Goal: Task Accomplishment & Management: Use online tool/utility

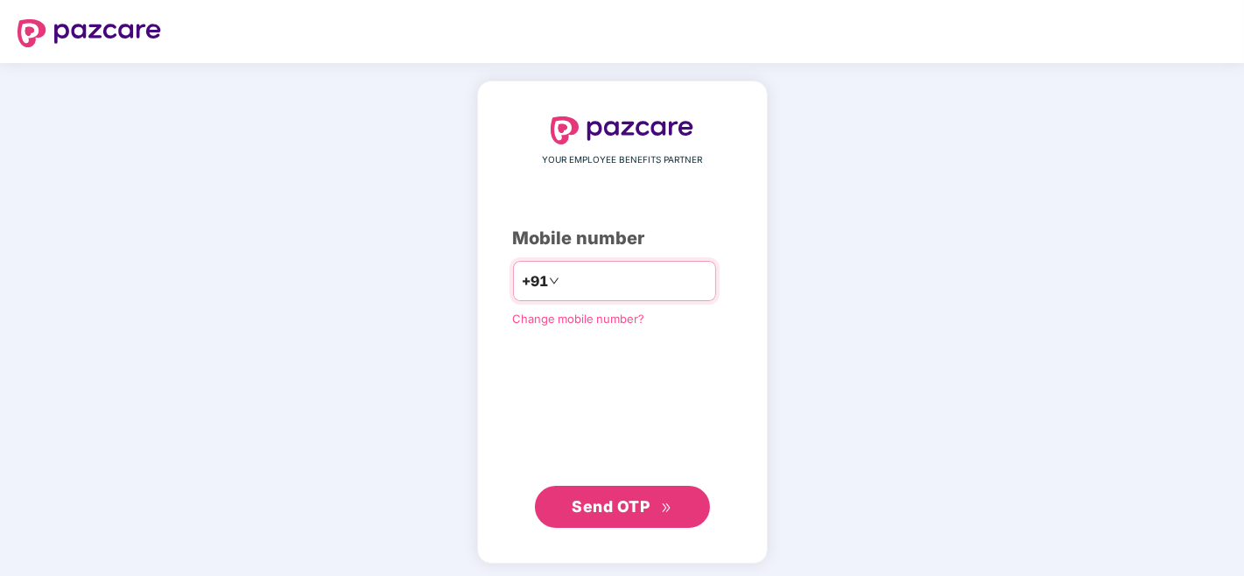
type input "**********"
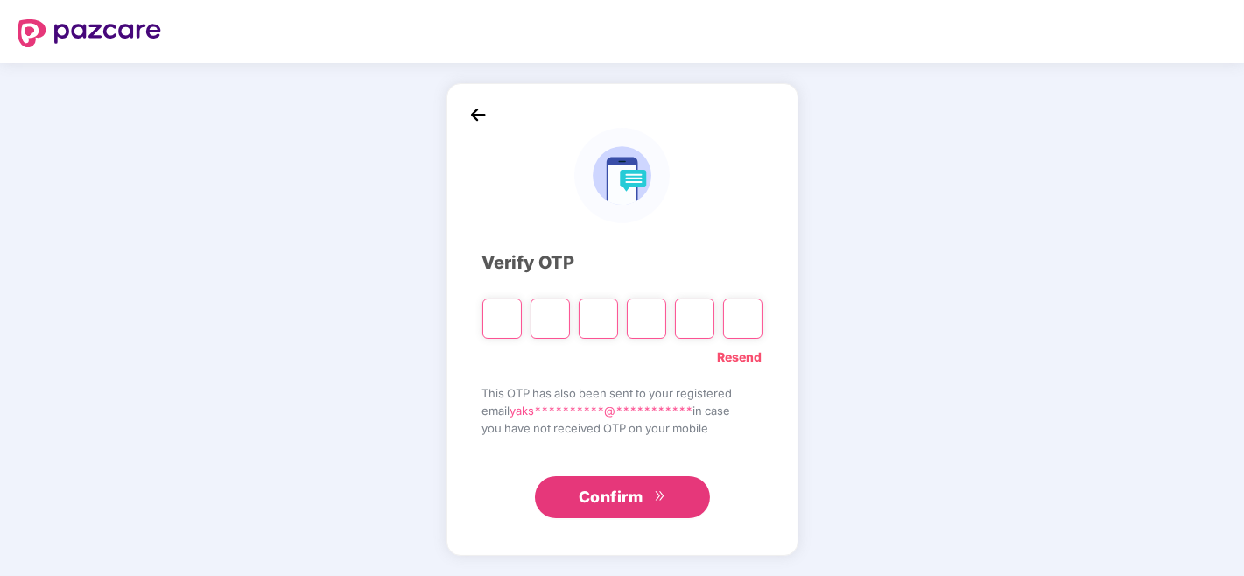
type input "*"
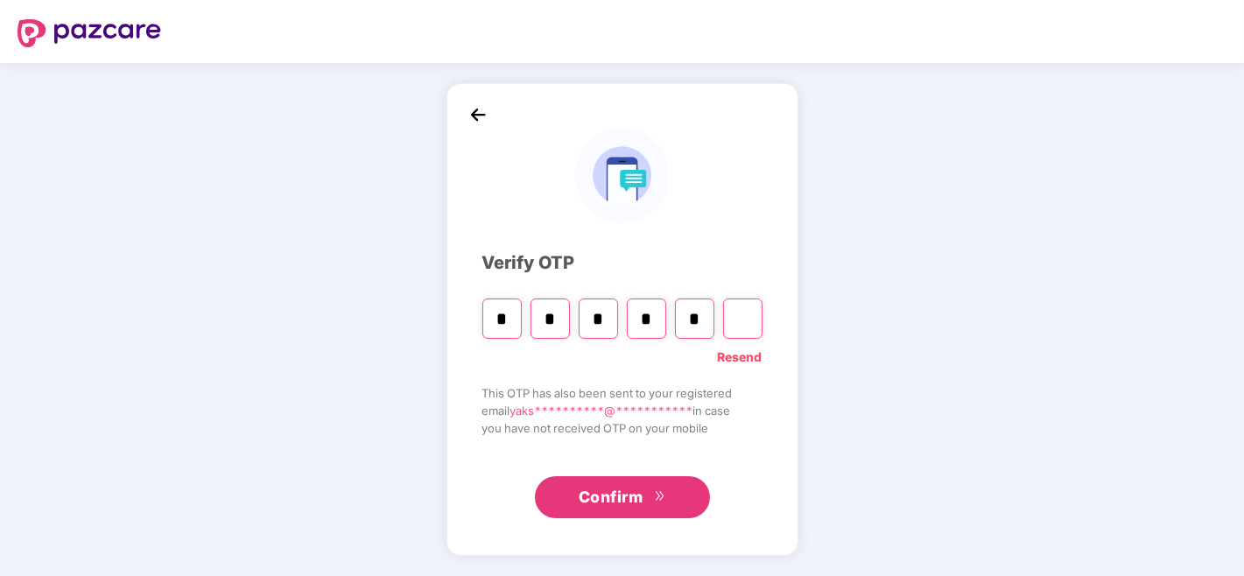
type input "*"
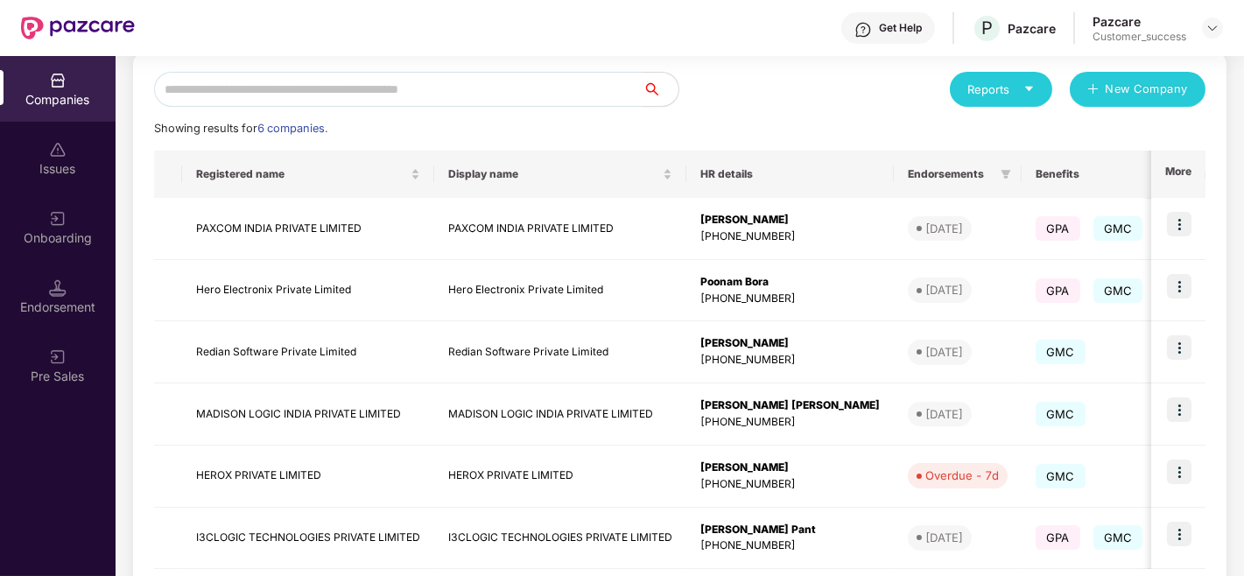
scroll to position [191, 0]
click at [0, 458] on div "Companies Issues Onboarding Endorsement Pre Sales" at bounding box center [58, 316] width 116 height 520
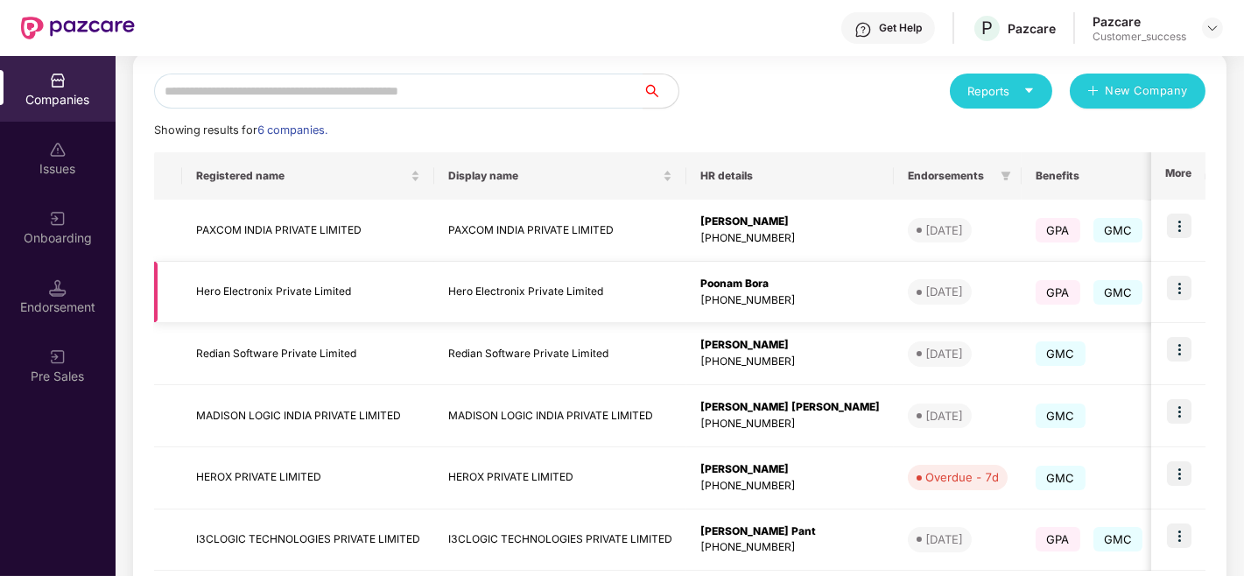
scroll to position [283, 0]
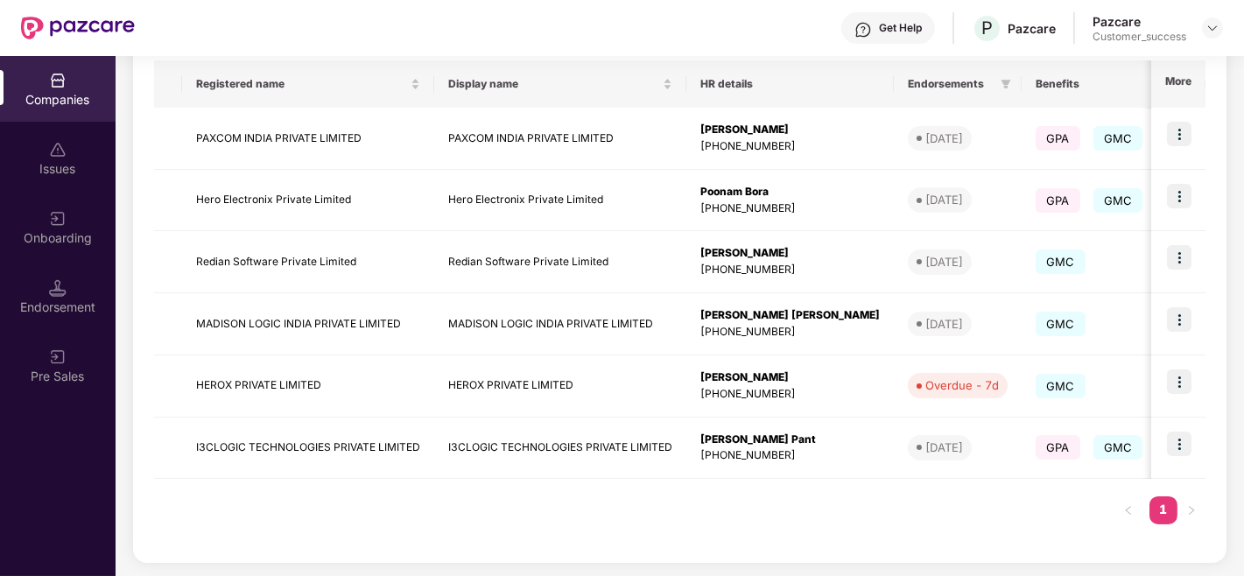
click at [0, 440] on div "Companies Issues Onboarding Endorsement Pre Sales" at bounding box center [58, 316] width 116 height 520
click at [1203, 545] on div "Reports New Company Showing results for 6 companies. Registered name Display na…" at bounding box center [680, 262] width 1094 height 602
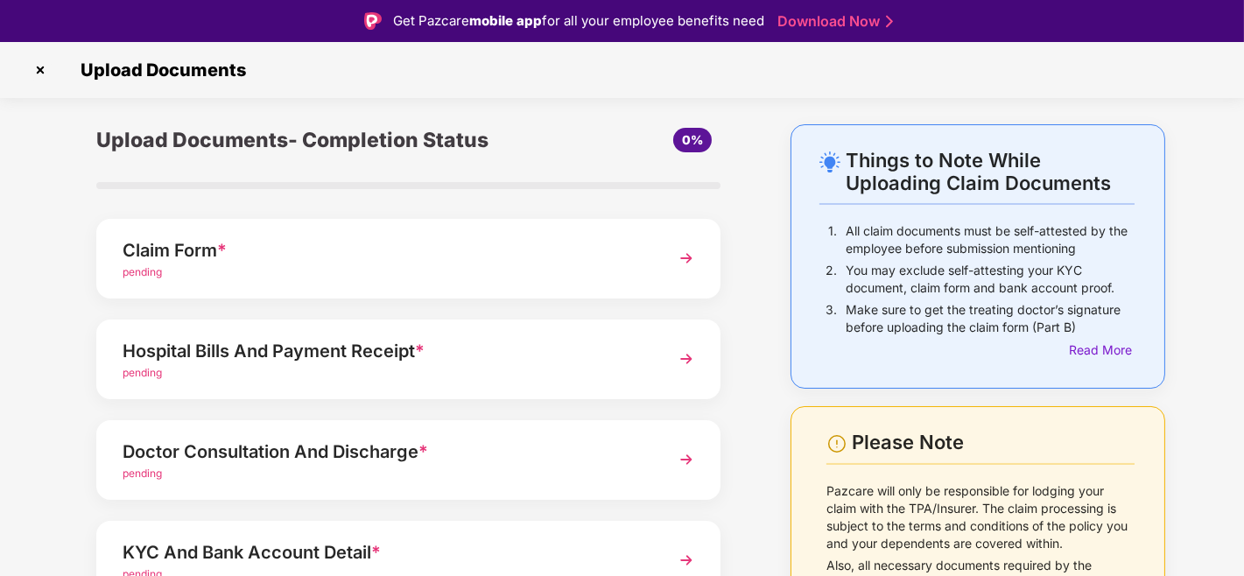
click at [36, 65] on img at bounding box center [40, 70] width 28 height 28
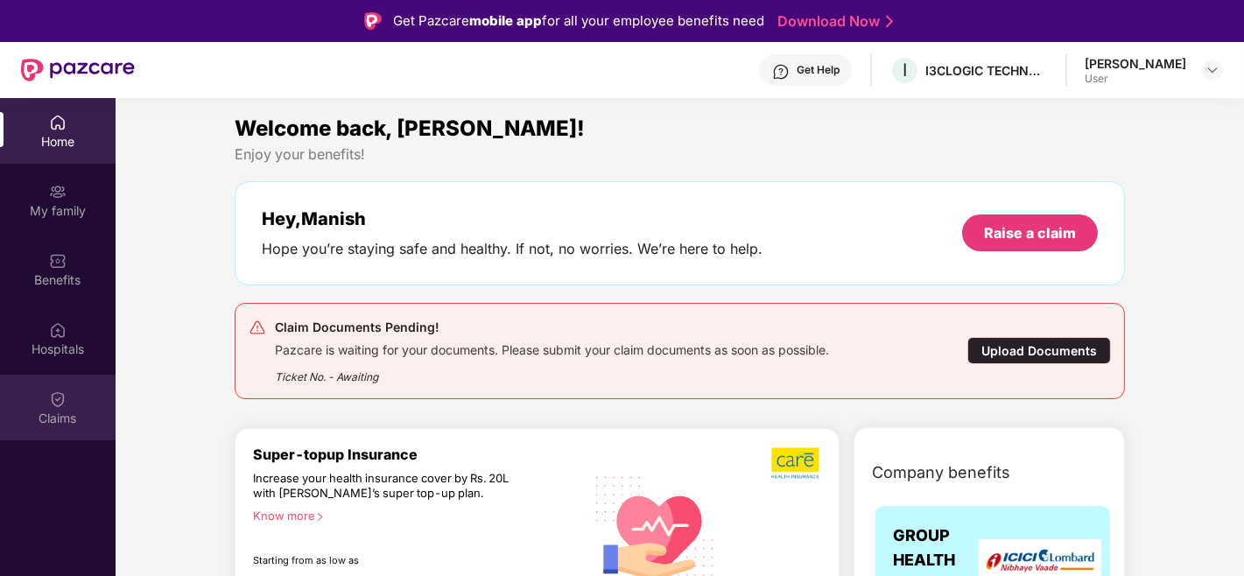
click at [65, 413] on div "Claims" at bounding box center [58, 419] width 116 height 18
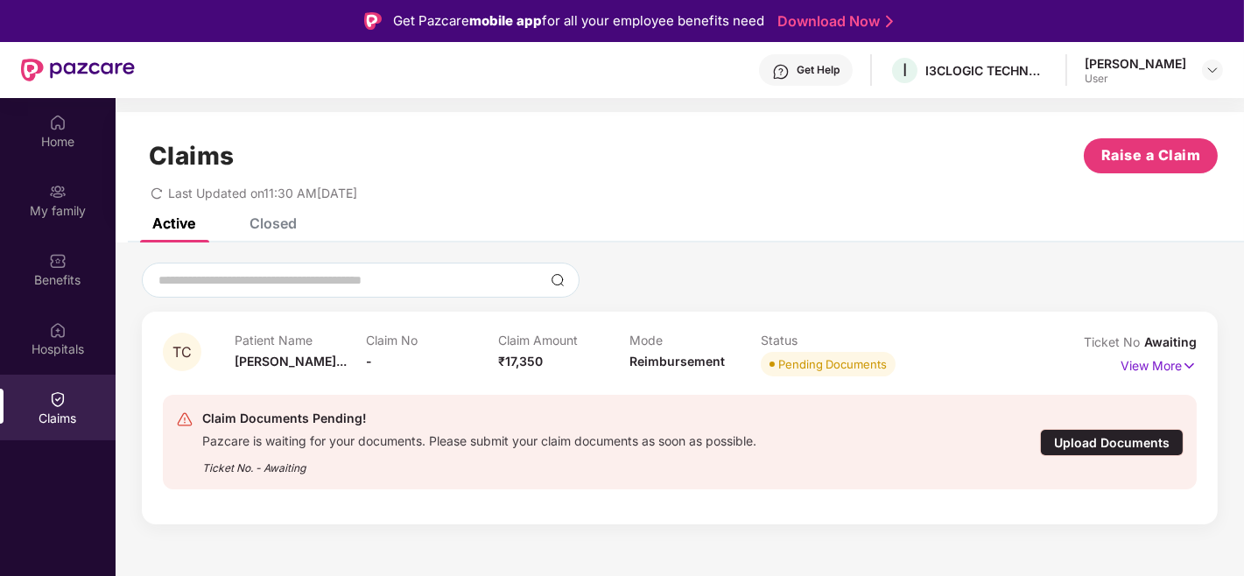
scroll to position [98, 0]
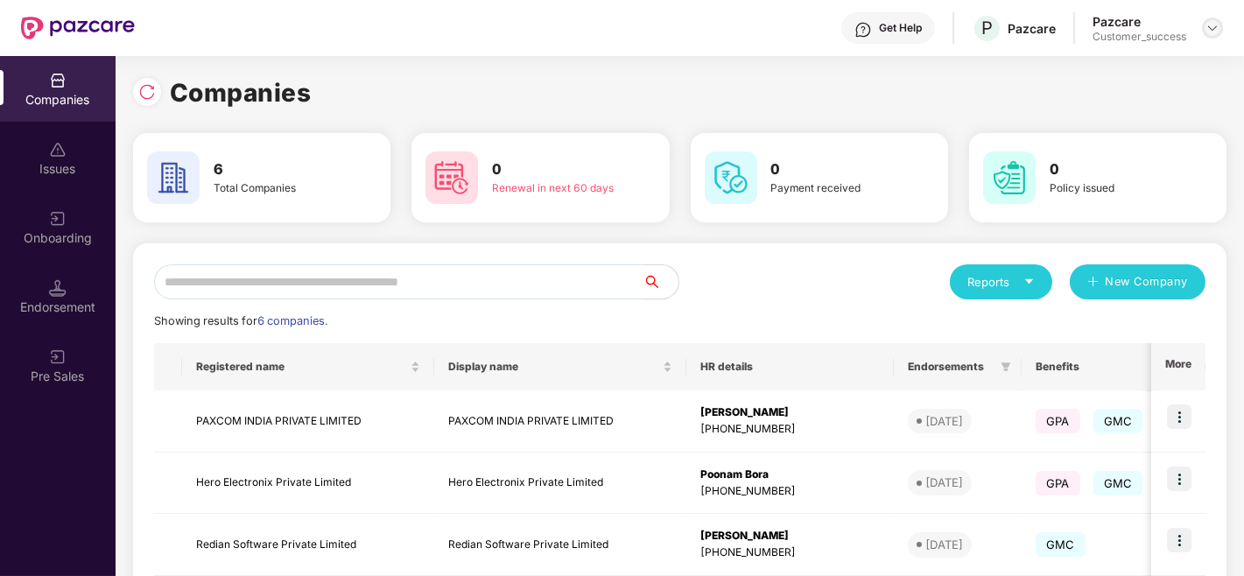
click at [1208, 30] on div "Pazcare Customer_success" at bounding box center [1158, 28] width 130 height 31
click at [1208, 30] on img at bounding box center [1213, 28] width 14 height 14
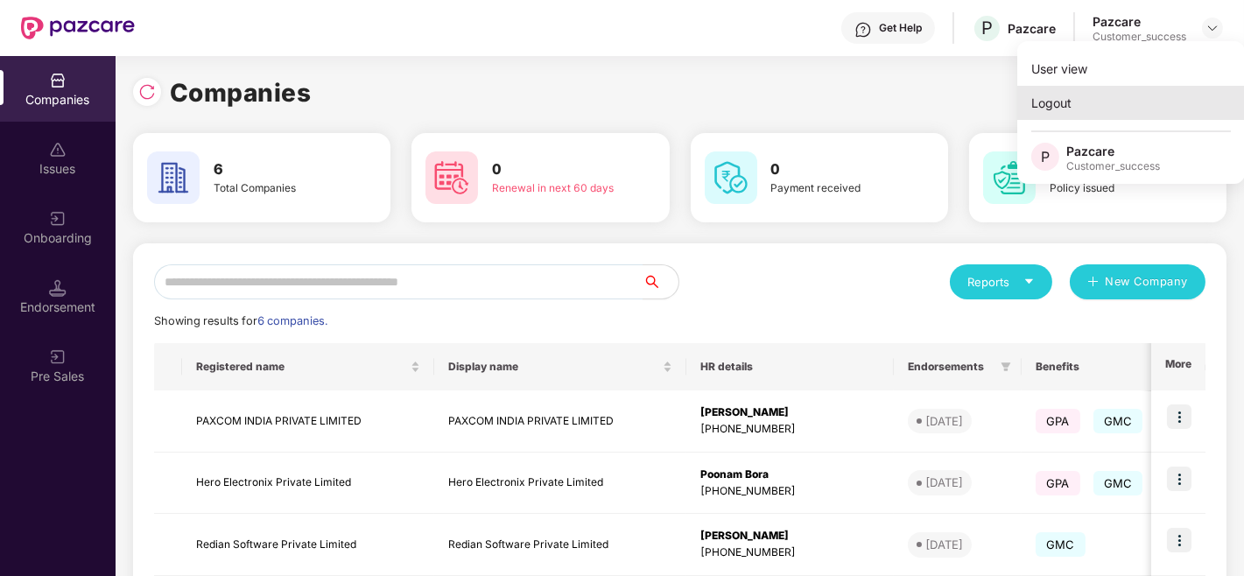
click at [1080, 110] on div "Logout" at bounding box center [1132, 103] width 228 height 34
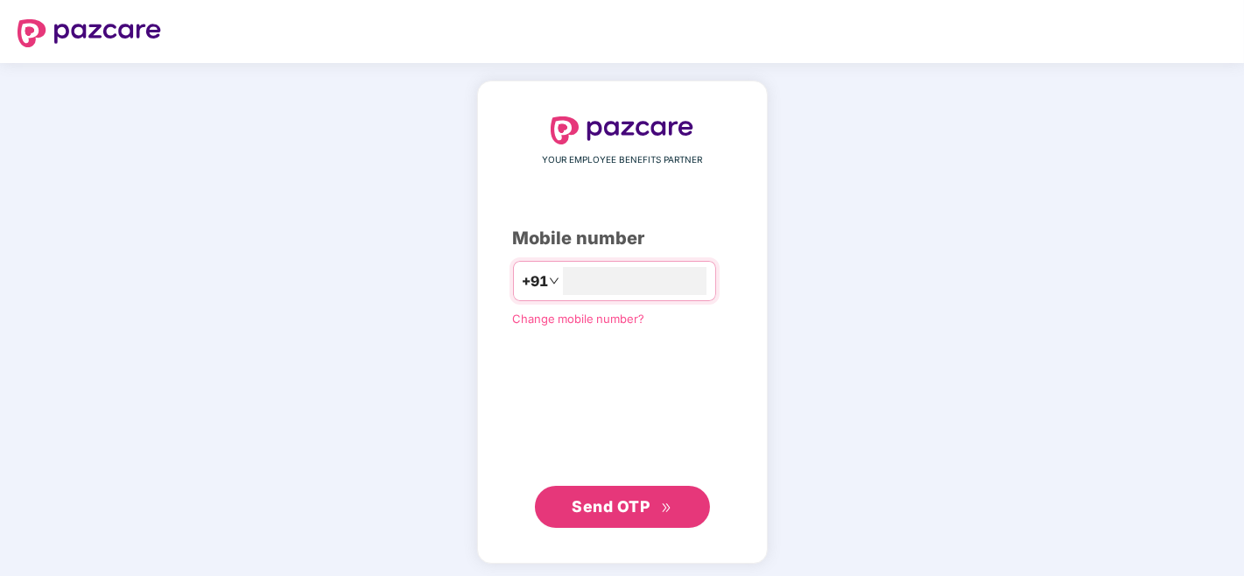
type input "**********"
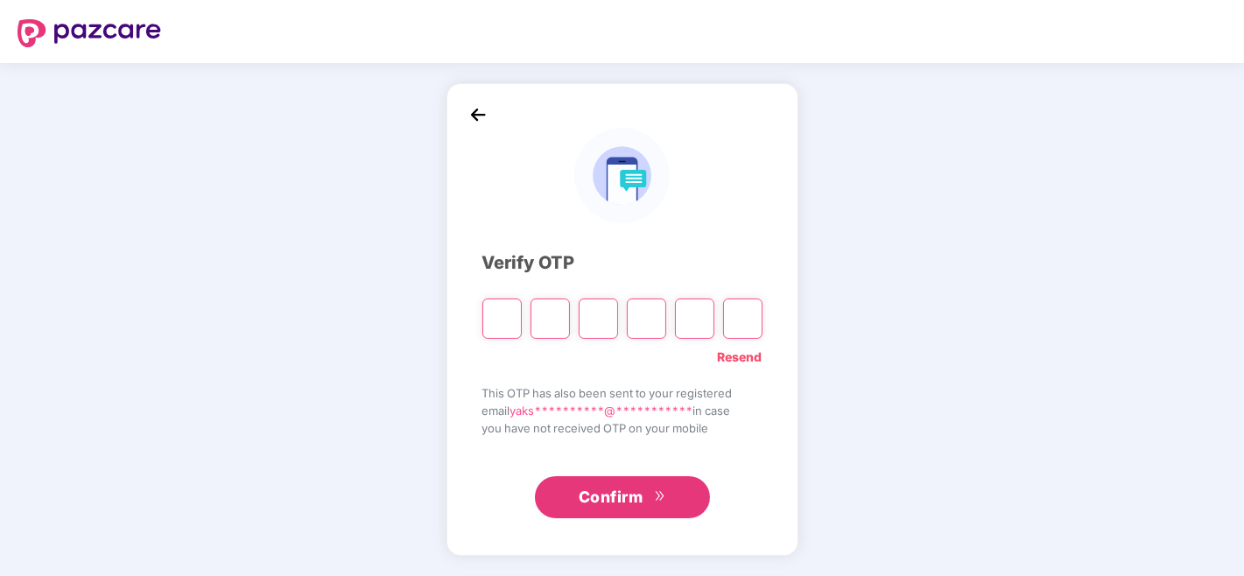
type input "*"
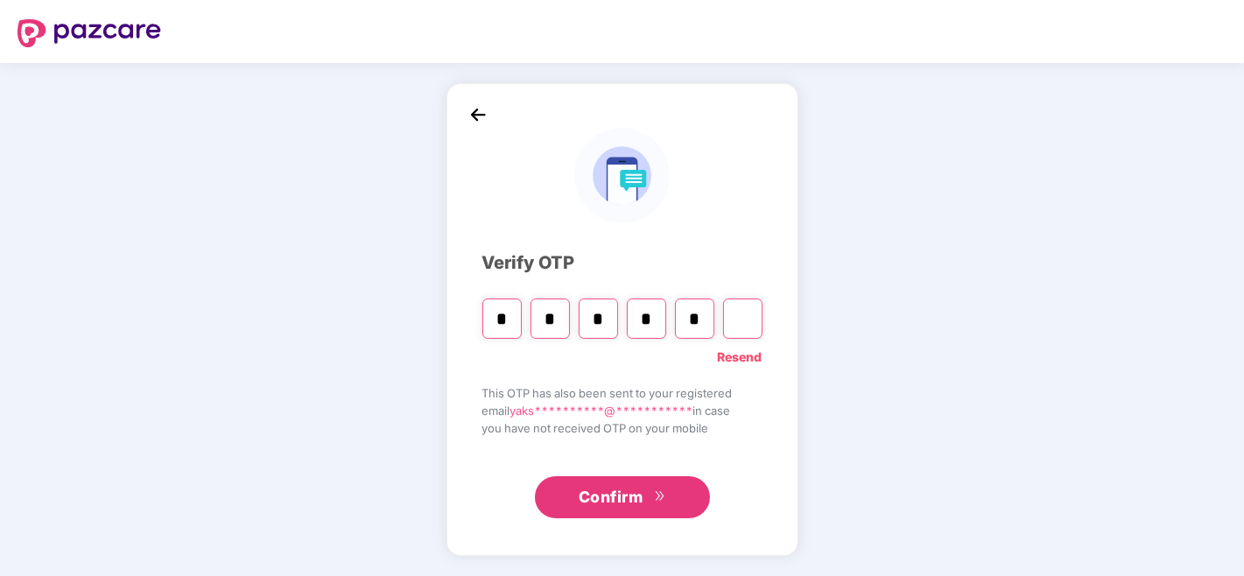
type input "*"
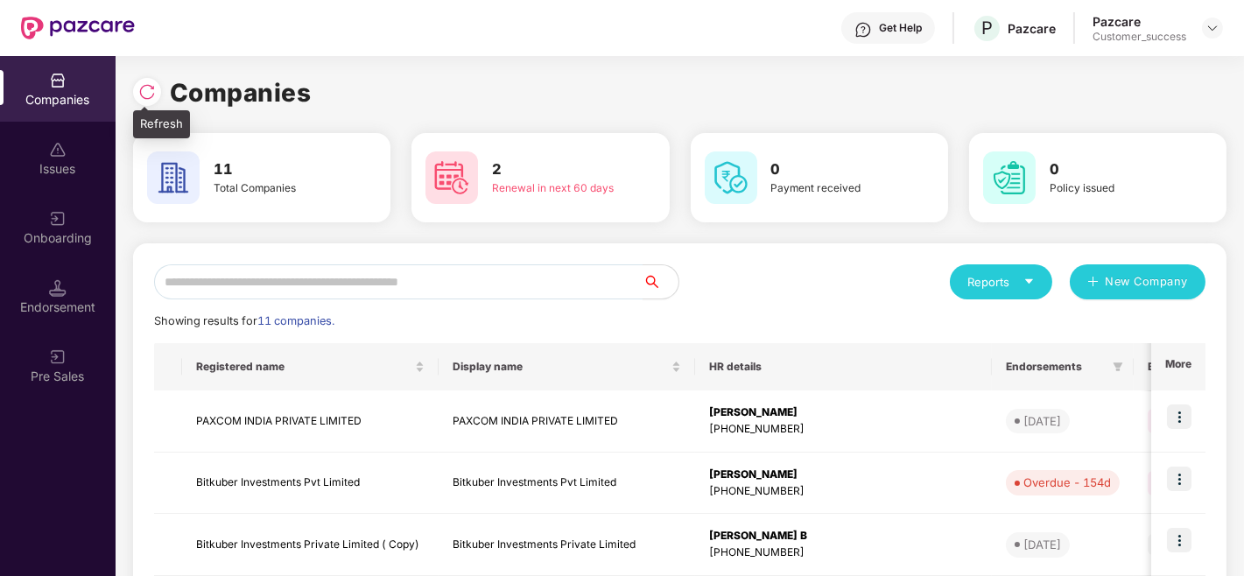
click at [141, 81] on div at bounding box center [147, 92] width 28 height 28
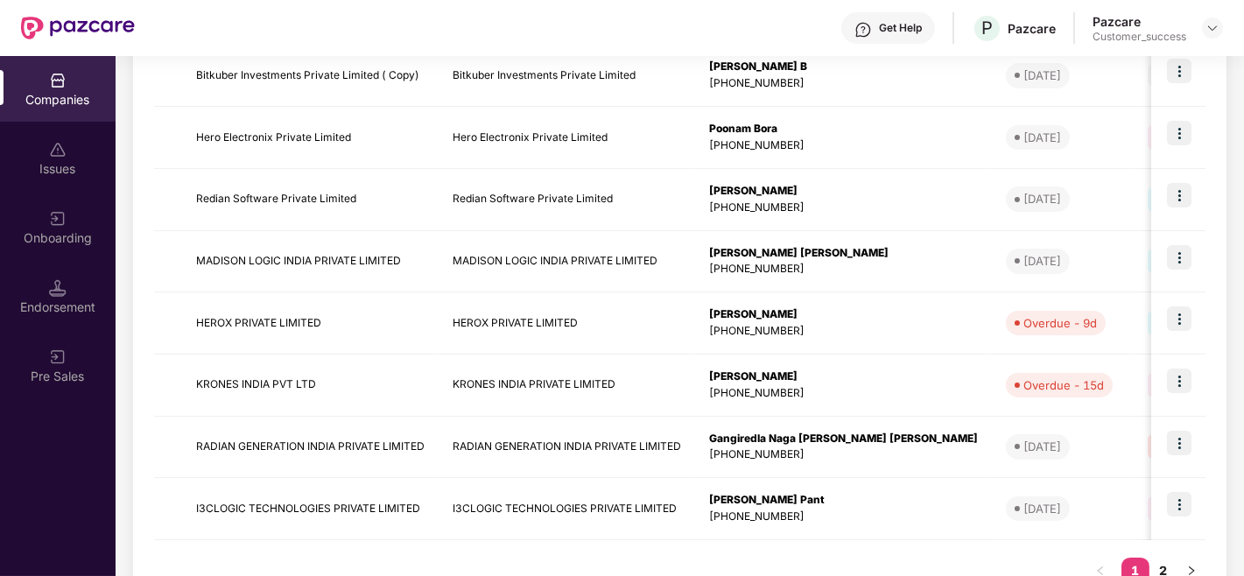
scroll to position [531, 0]
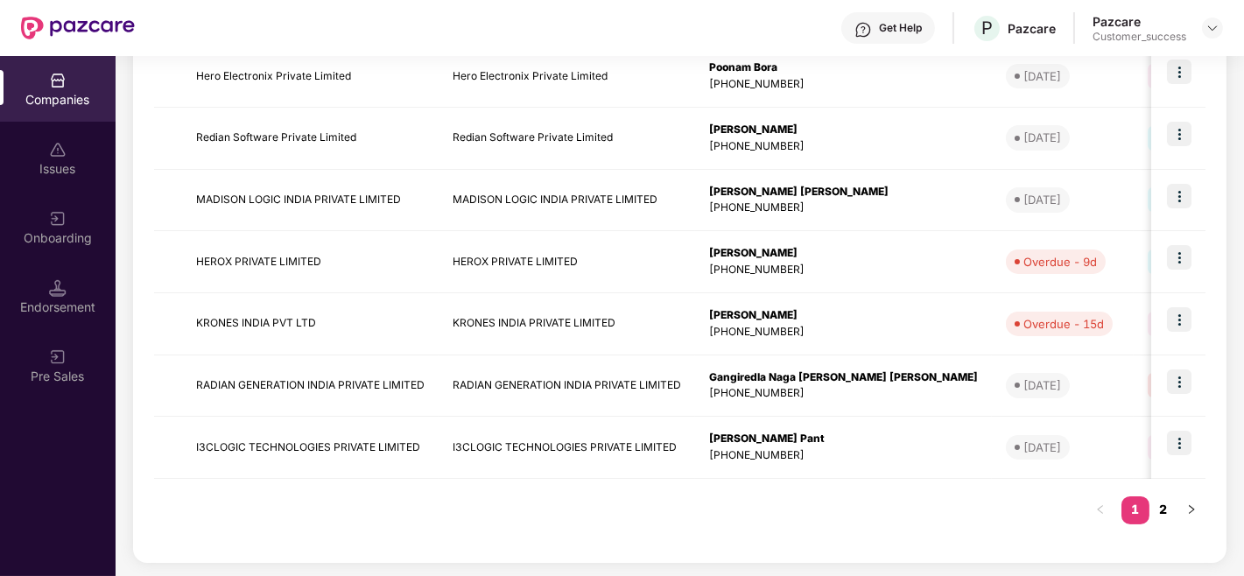
click at [1169, 509] on link "2" at bounding box center [1164, 510] width 28 height 26
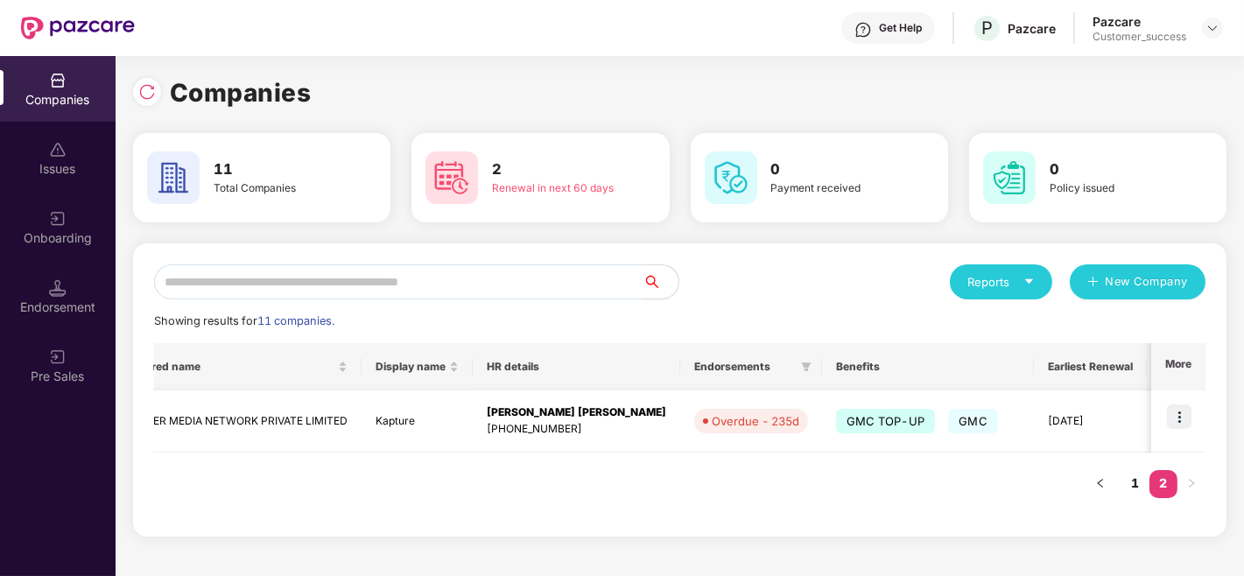
scroll to position [0, 0]
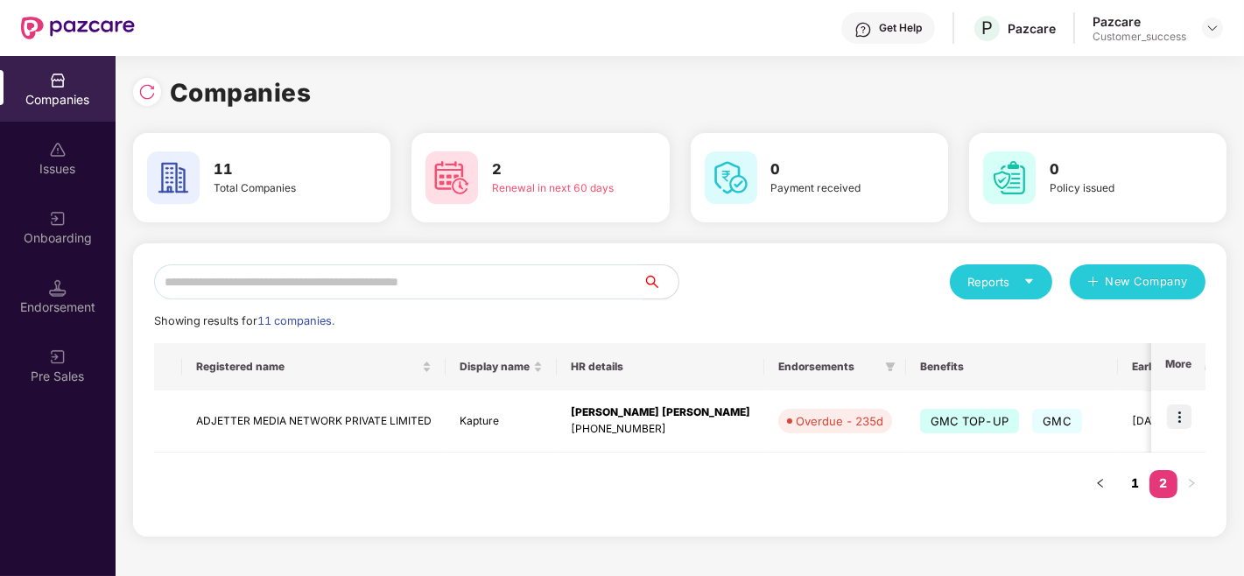
click at [1131, 494] on link "1" at bounding box center [1136, 483] width 28 height 26
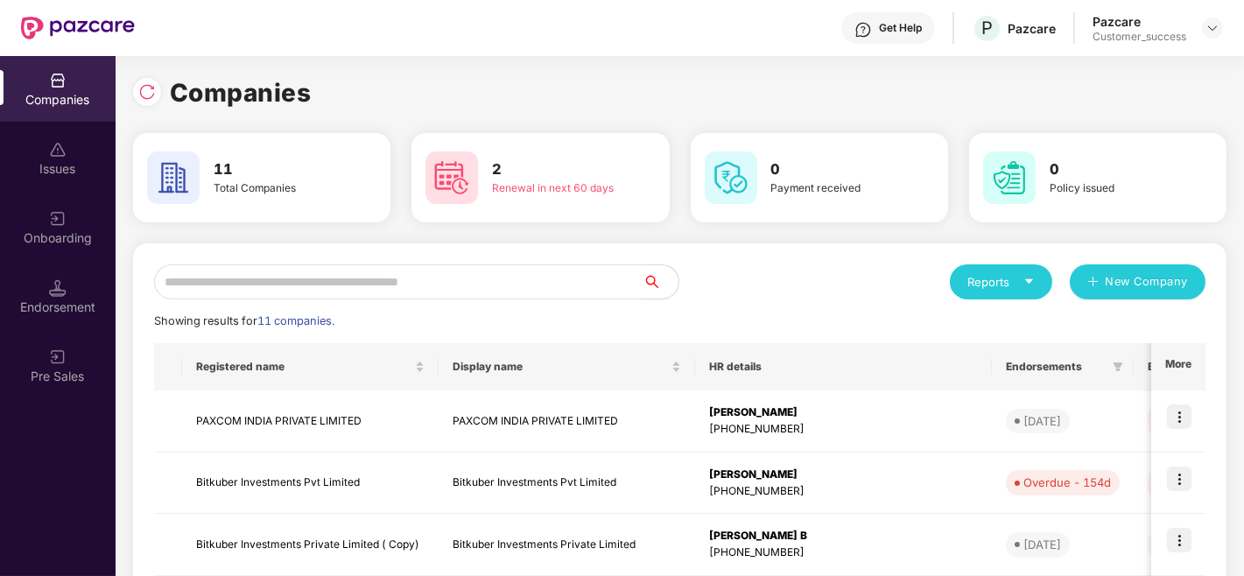
click at [0, 465] on div "Companies Issues Onboarding Endorsement Pre Sales" at bounding box center [58, 316] width 116 height 520
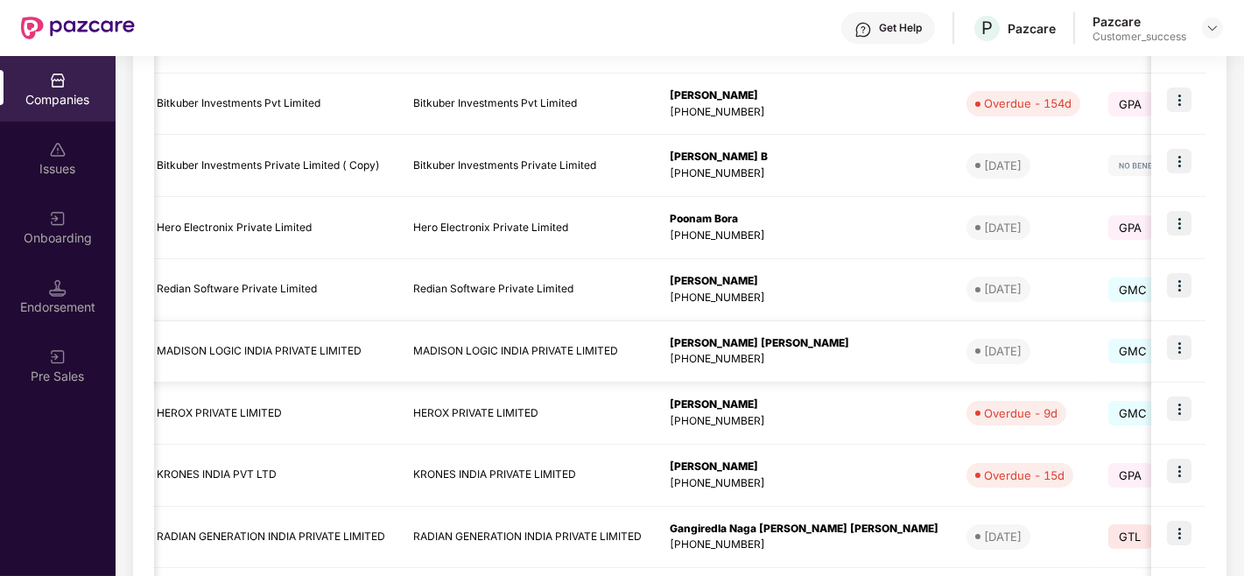
scroll to position [0, 40]
click at [0, 517] on div "Companies Issues Onboarding Endorsement Pre Sales" at bounding box center [58, 316] width 116 height 520
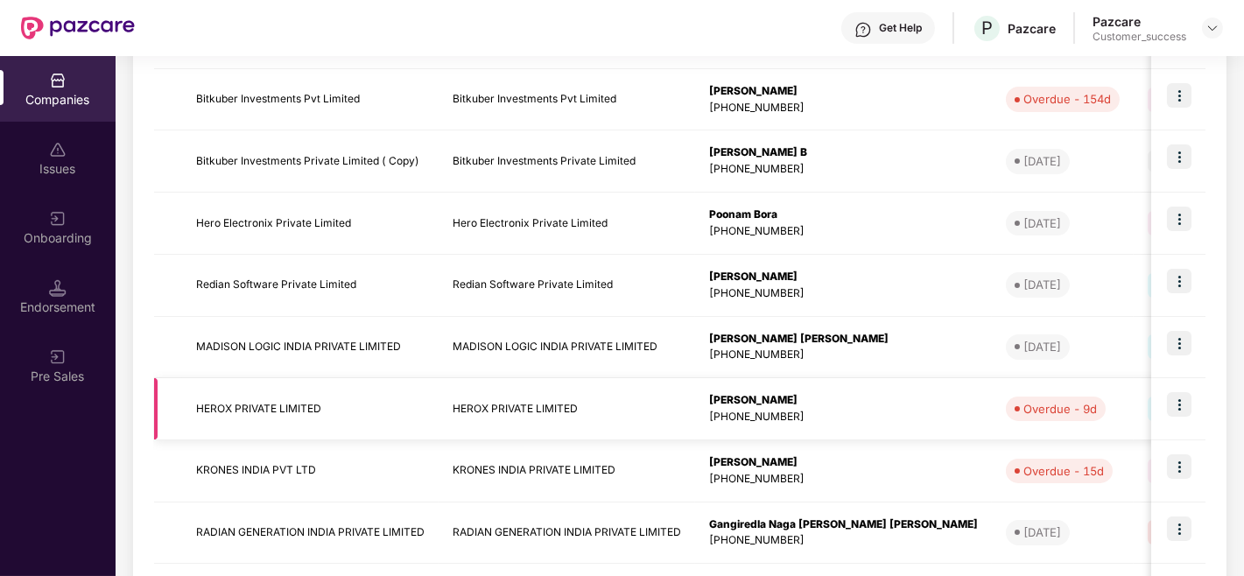
scroll to position [385, 0]
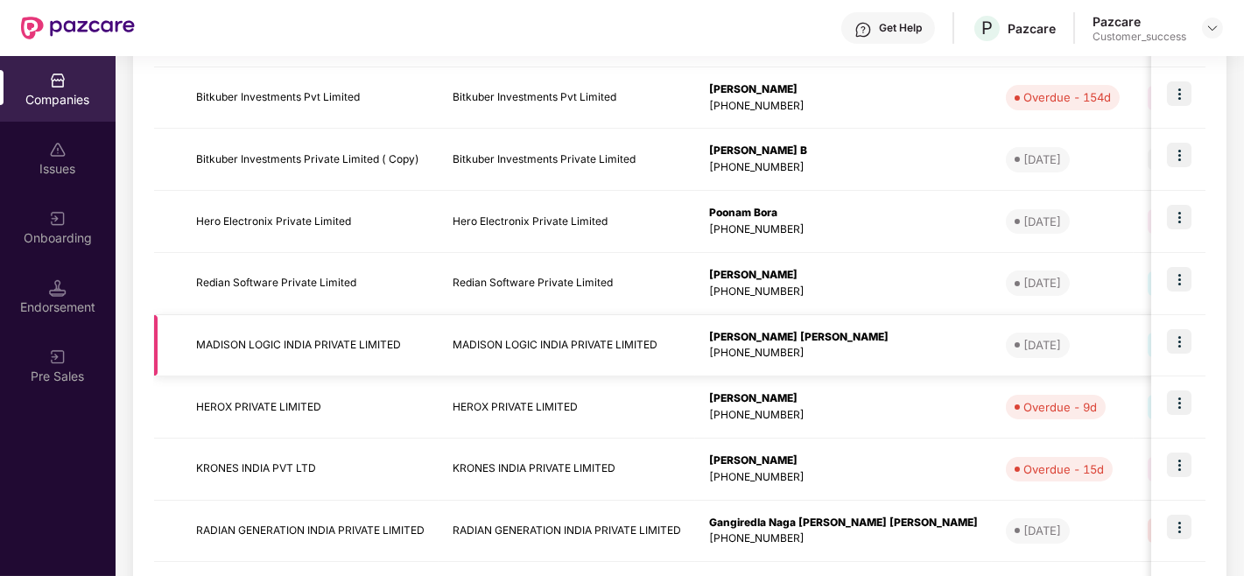
click at [1171, 338] on img at bounding box center [1179, 341] width 25 height 25
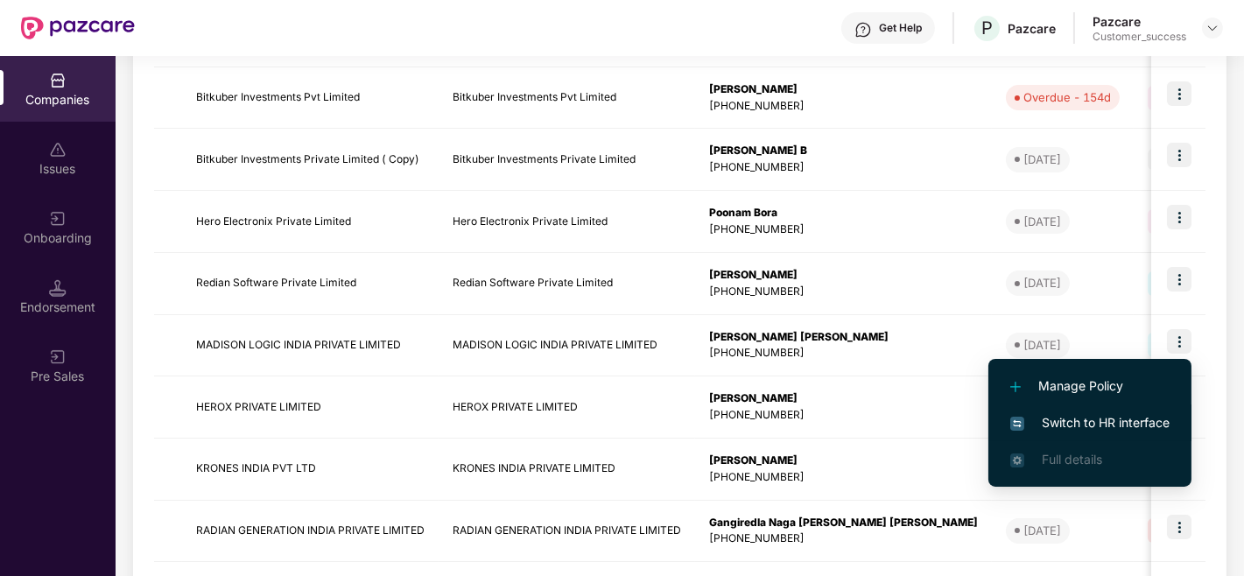
click at [1022, 418] on img at bounding box center [1018, 424] width 14 height 14
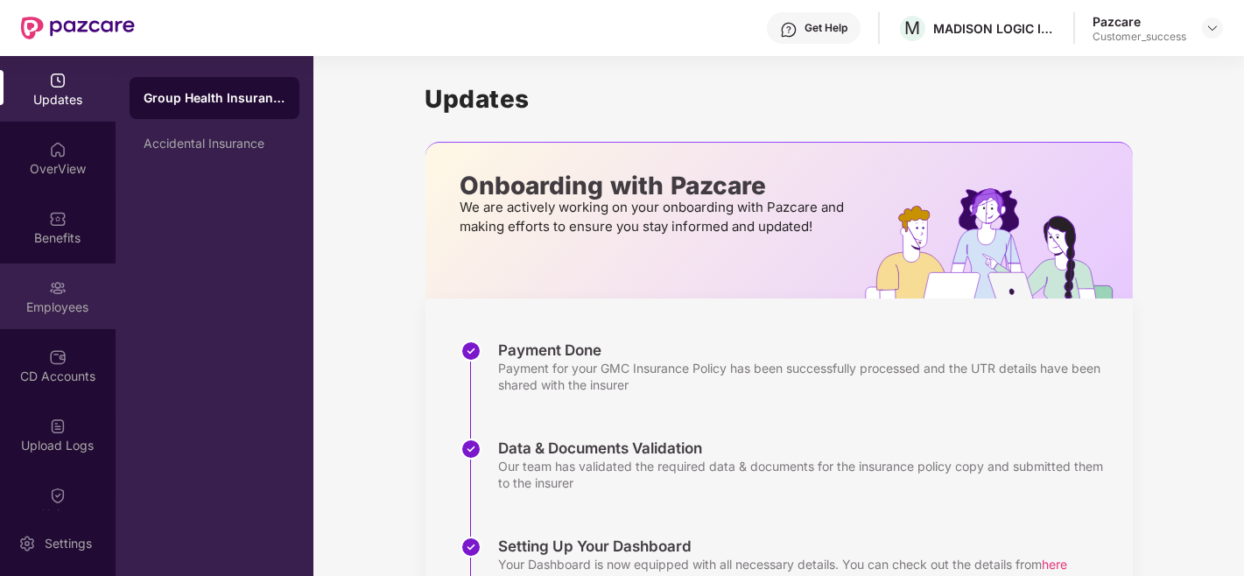
click at [62, 281] on img at bounding box center [58, 288] width 18 height 18
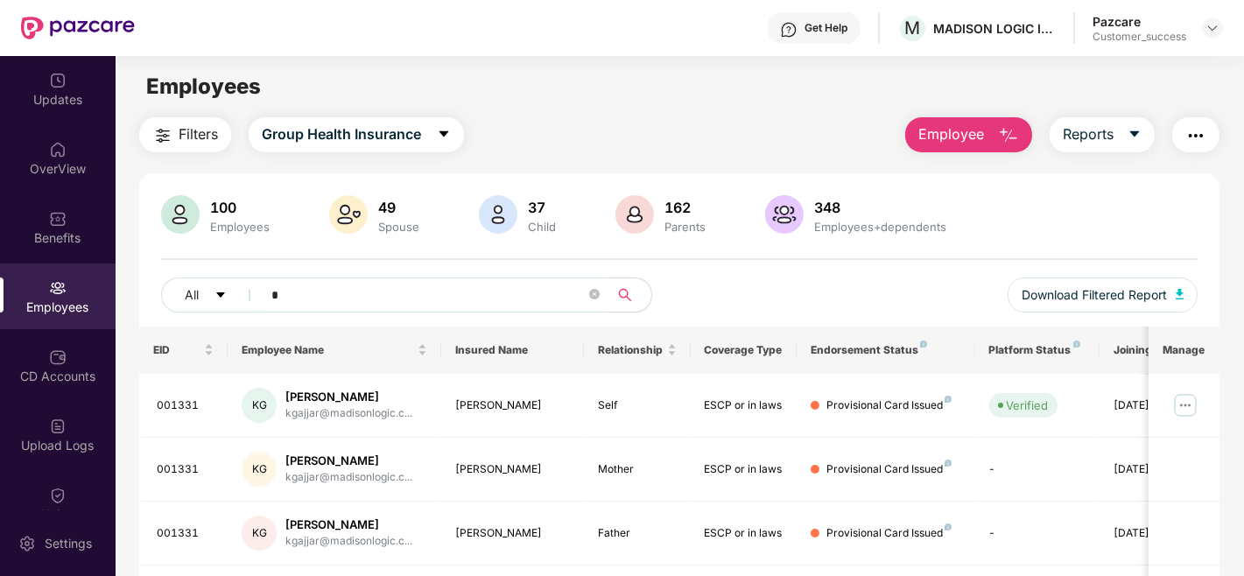
click at [412, 296] on input "*" at bounding box center [428, 295] width 314 height 26
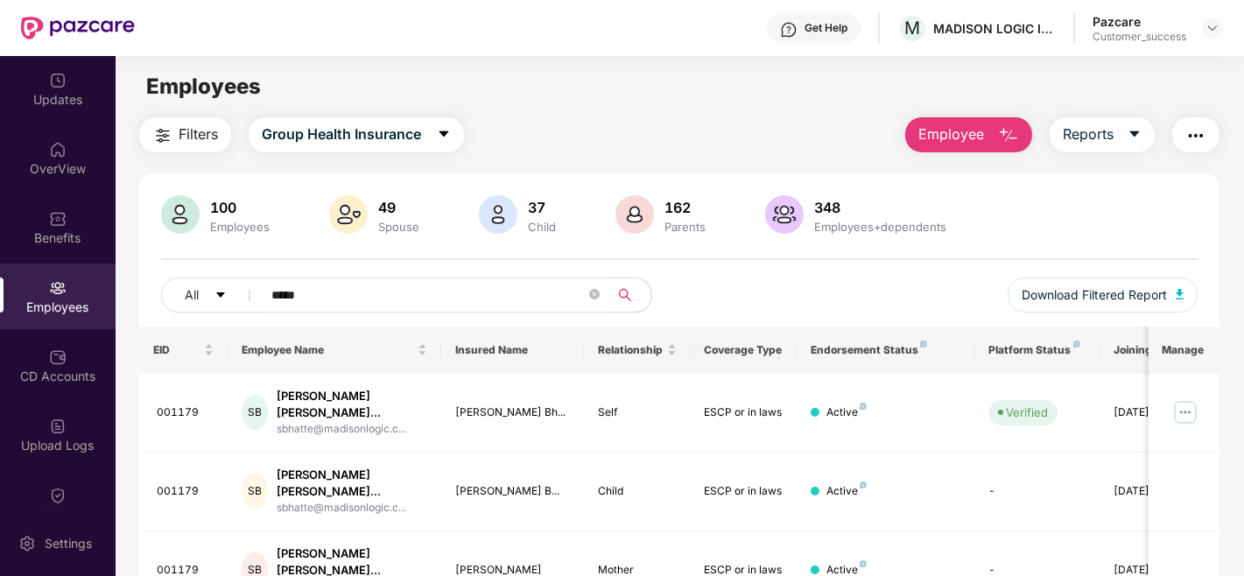
scroll to position [56, 0]
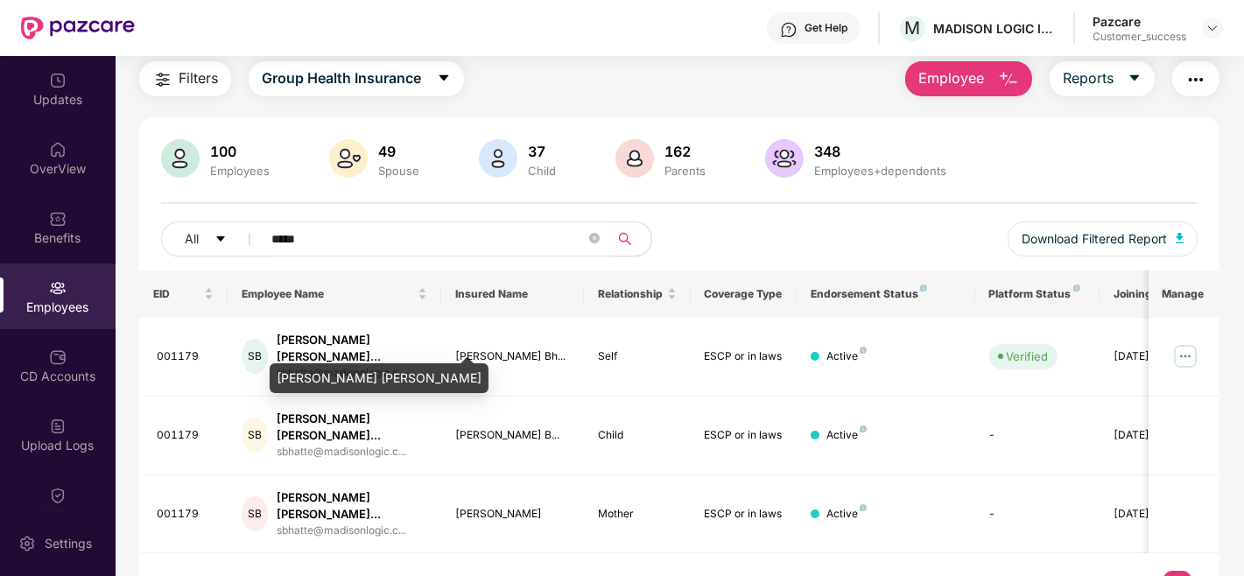
type input "*****"
click at [369, 351] on div "[PERSON_NAME] [PERSON_NAME]" at bounding box center [379, 372] width 219 height 42
click at [337, 355] on div "[PERSON_NAME] [PERSON_NAME]" at bounding box center [379, 372] width 219 height 42
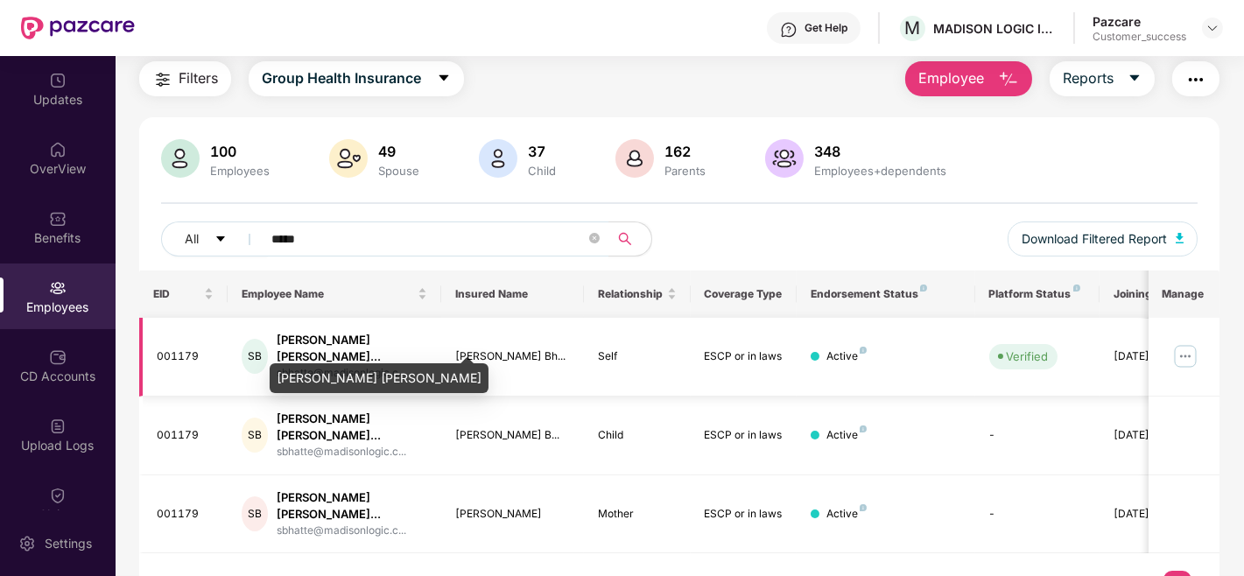
click at [388, 337] on div "[PERSON_NAME] [PERSON_NAME]..." at bounding box center [352, 348] width 151 height 33
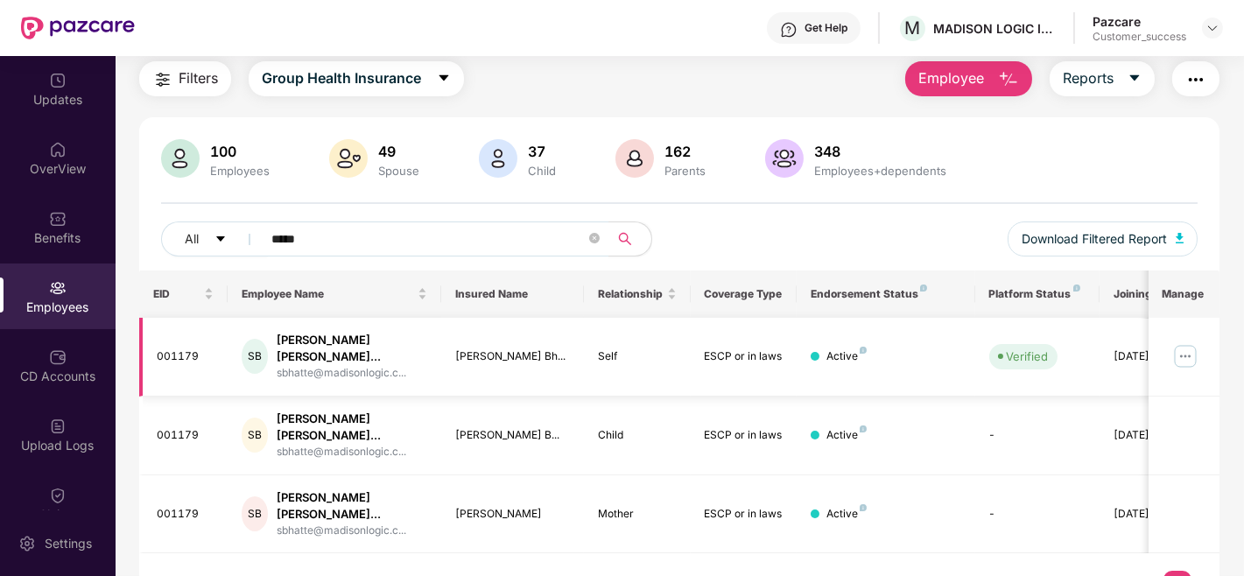
click at [1176, 342] on img at bounding box center [1186, 356] width 28 height 28
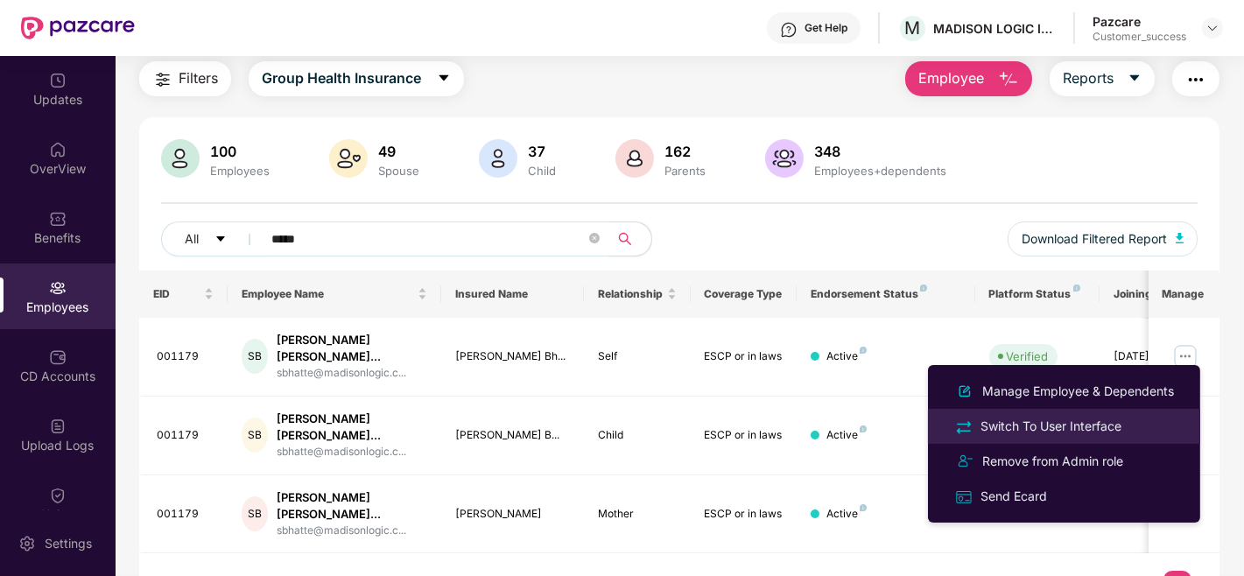
click at [1028, 422] on div "Switch To User Interface" at bounding box center [1051, 426] width 148 height 19
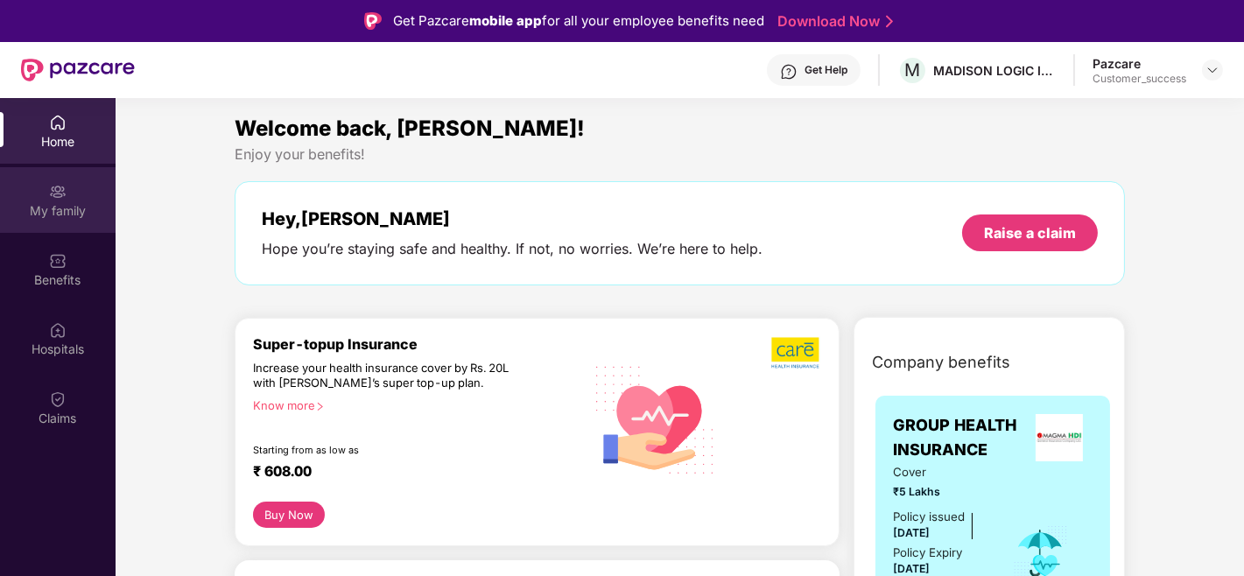
click at [54, 197] on img at bounding box center [58, 192] width 18 height 18
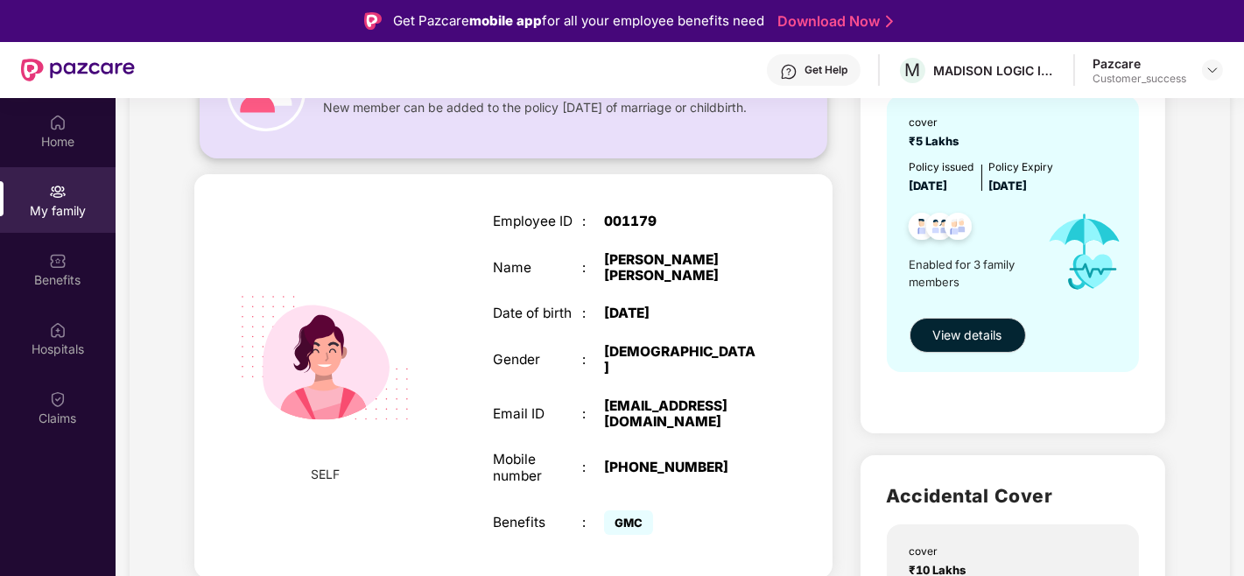
scroll to position [196, 0]
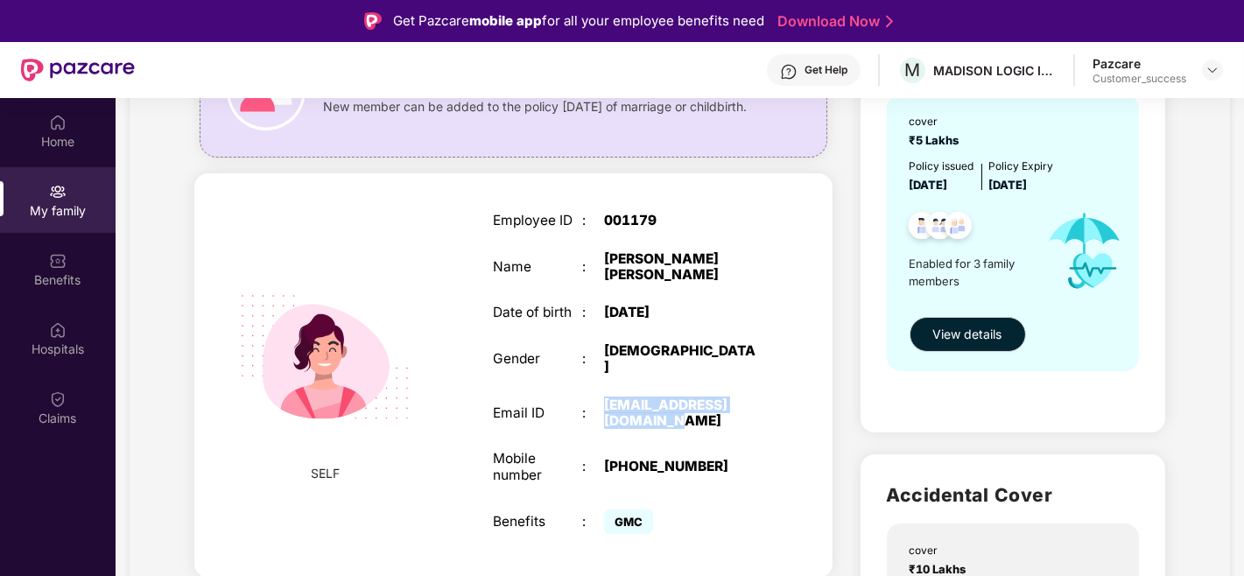
drag, startPoint x: 650, startPoint y: 412, endPoint x: 597, endPoint y: 390, distance: 57.3
click at [597, 398] on div "Email ID : [EMAIL_ADDRESS][DOMAIN_NAME]" at bounding box center [626, 414] width 266 height 32
copy div "[EMAIL_ADDRESS][DOMAIN_NAME]"
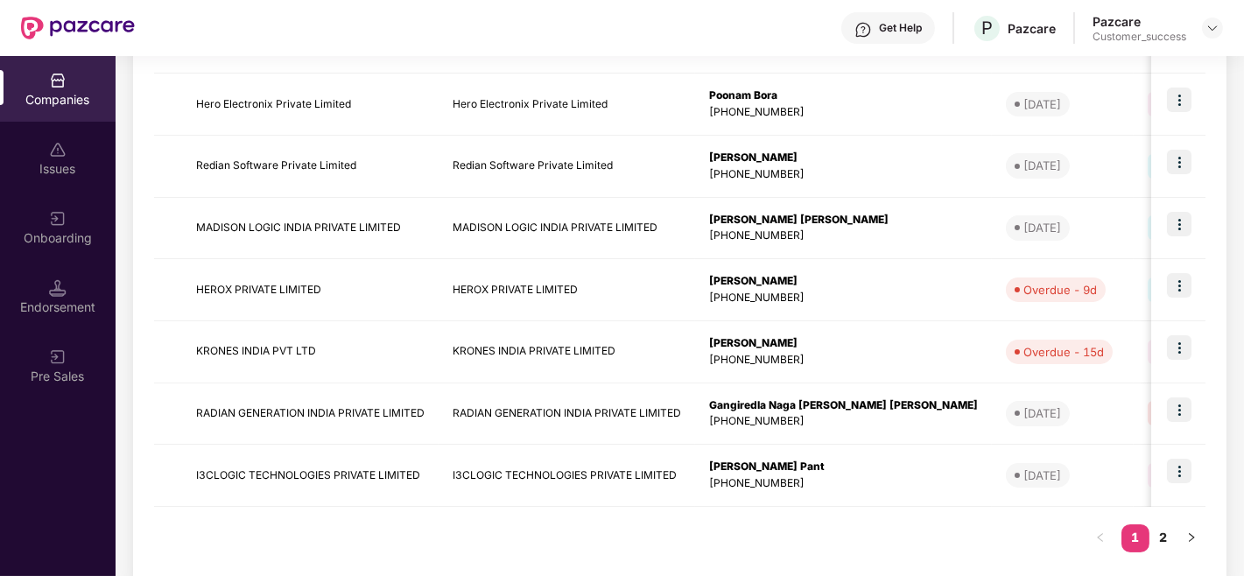
scroll to position [504, 0]
click at [1160, 536] on link "2" at bounding box center [1164, 537] width 28 height 26
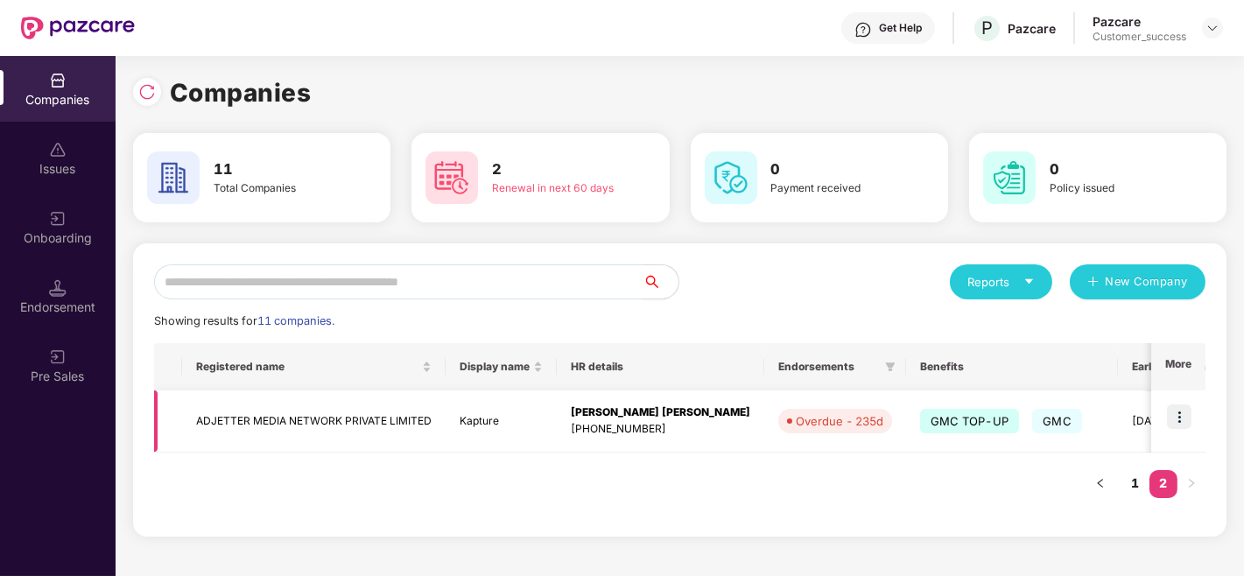
click at [1184, 407] on img at bounding box center [1179, 417] width 25 height 25
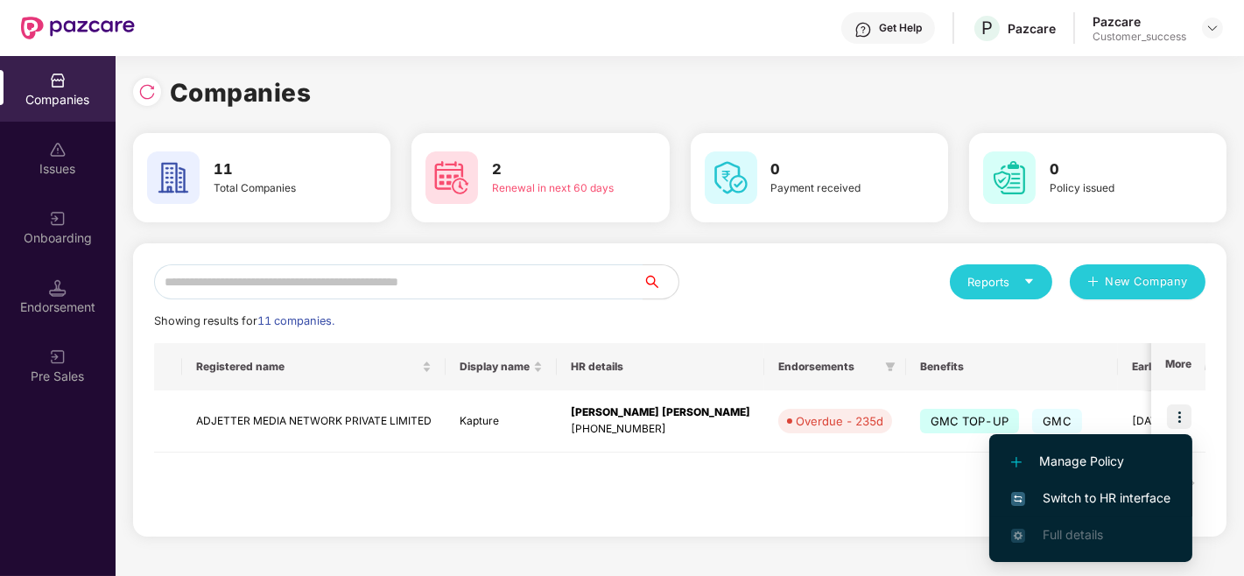
click at [1026, 490] on span "Switch to HR interface" at bounding box center [1090, 498] width 159 height 19
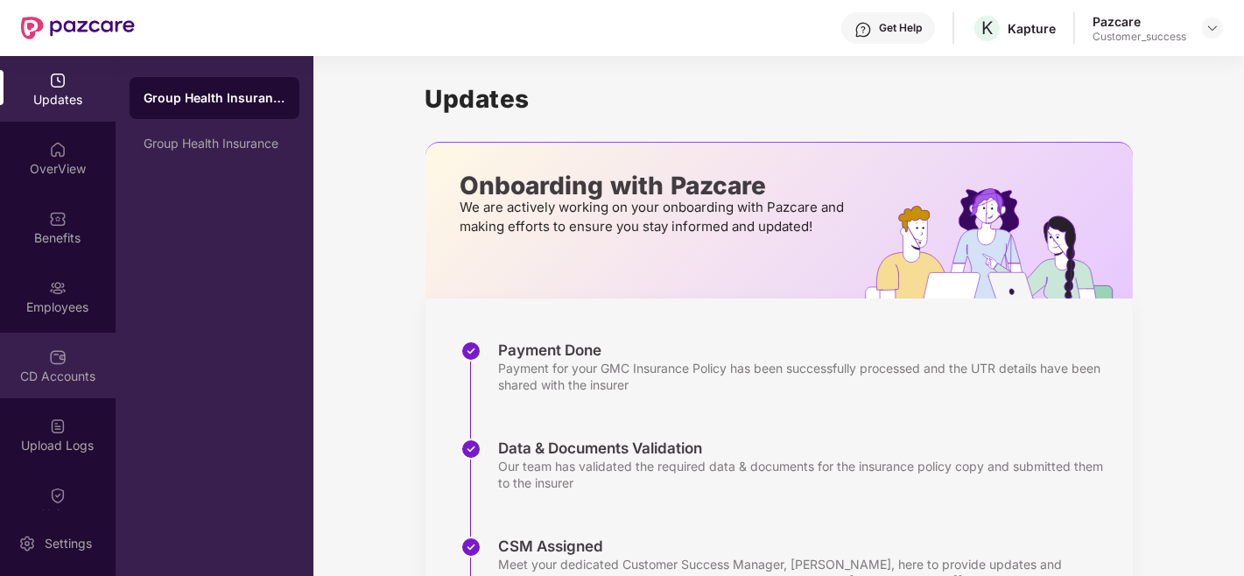
scroll to position [236, 0]
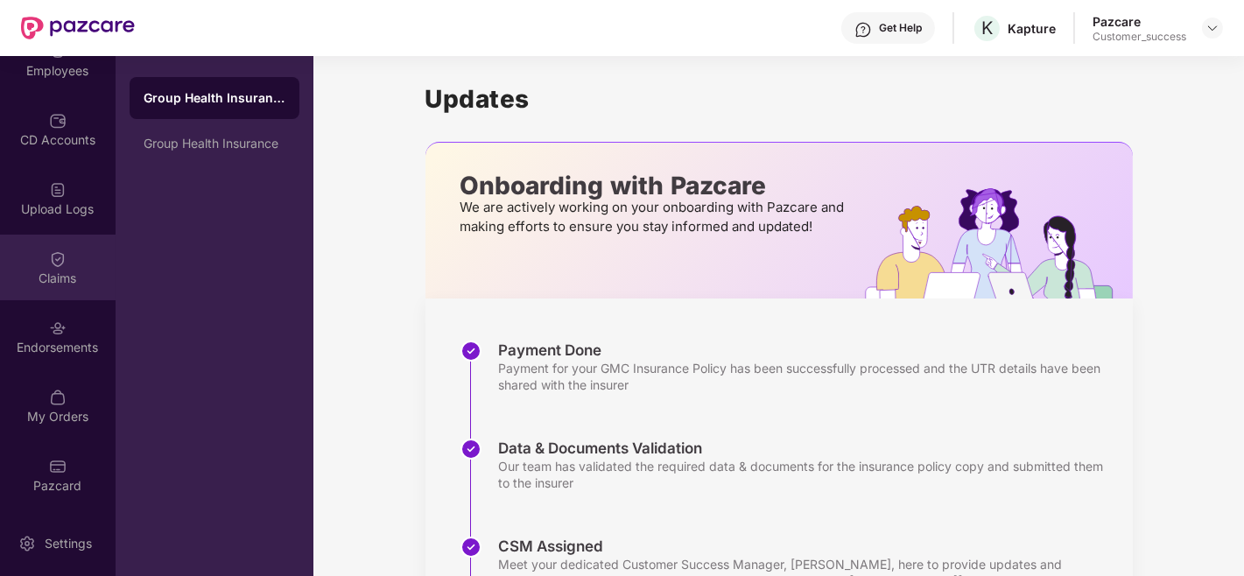
click at [61, 293] on div "Claims" at bounding box center [58, 268] width 116 height 66
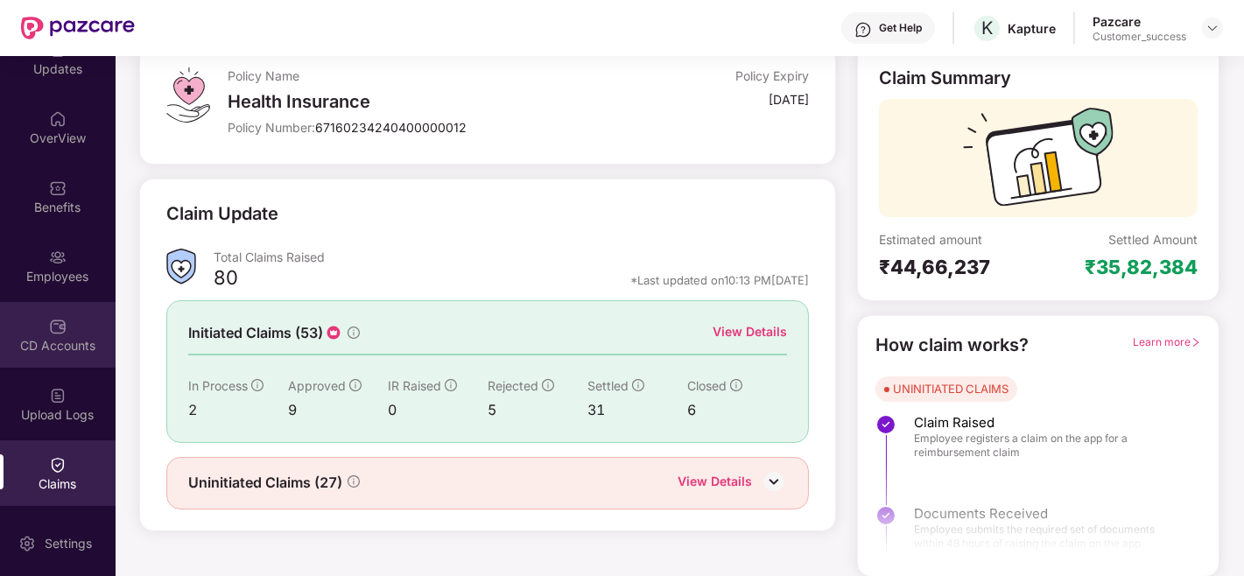
scroll to position [0, 0]
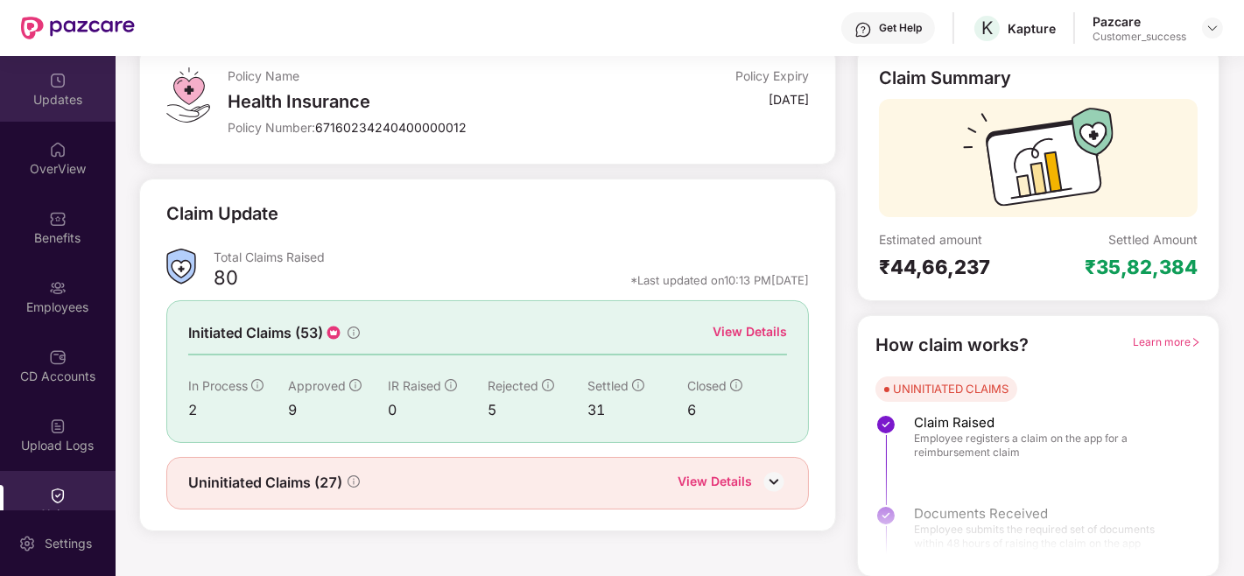
click at [59, 81] on img at bounding box center [58, 81] width 18 height 18
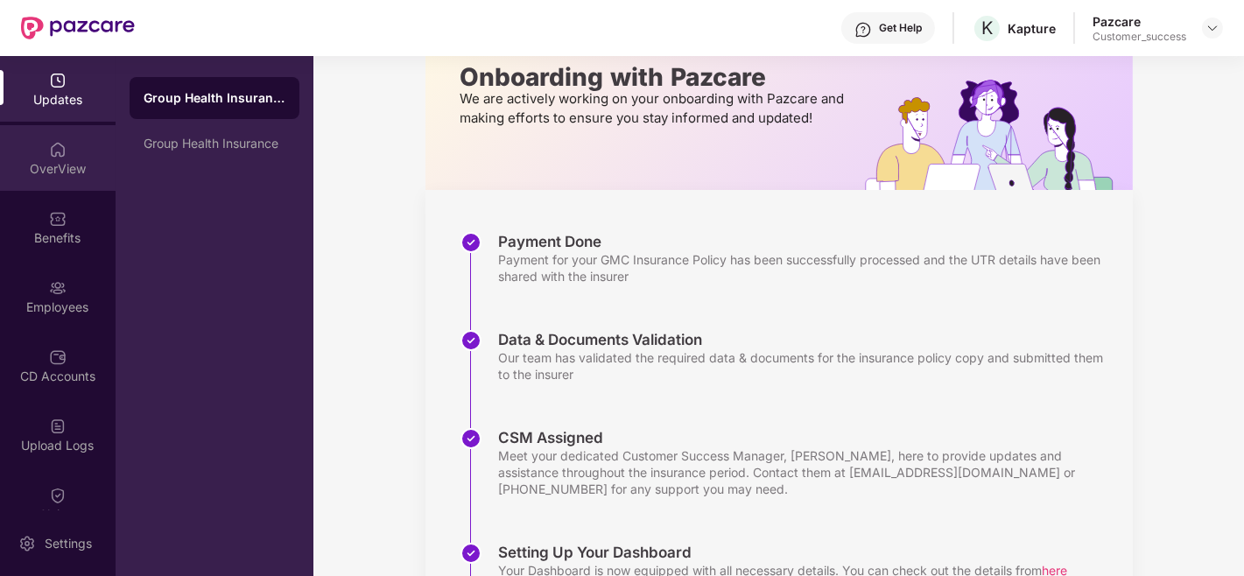
click at [51, 145] on img at bounding box center [58, 150] width 18 height 18
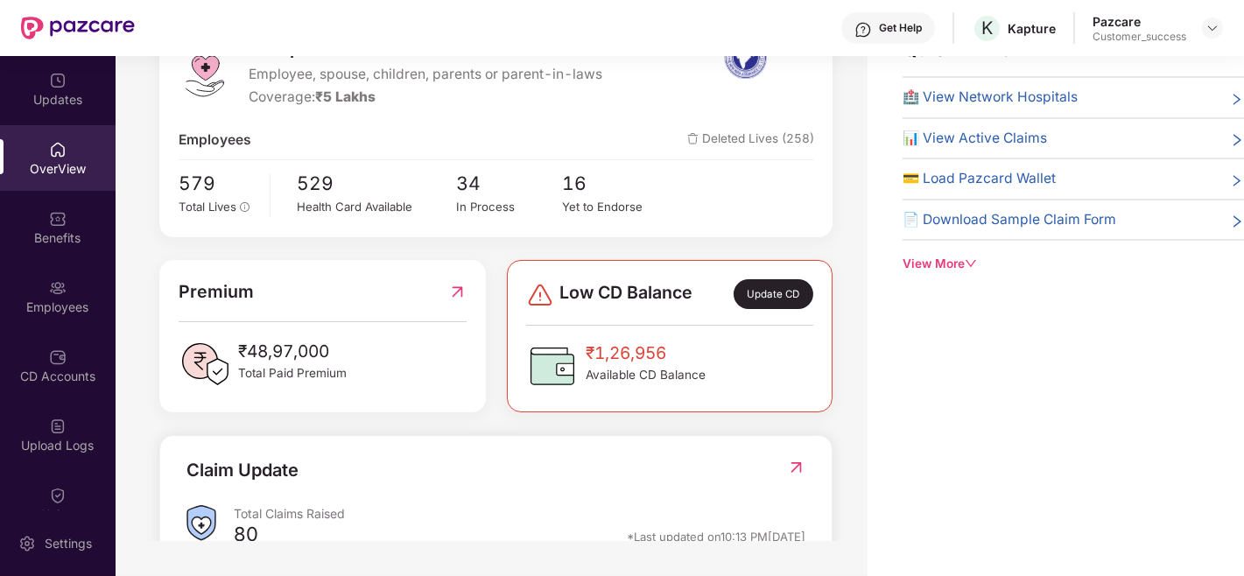
scroll to position [33, 0]
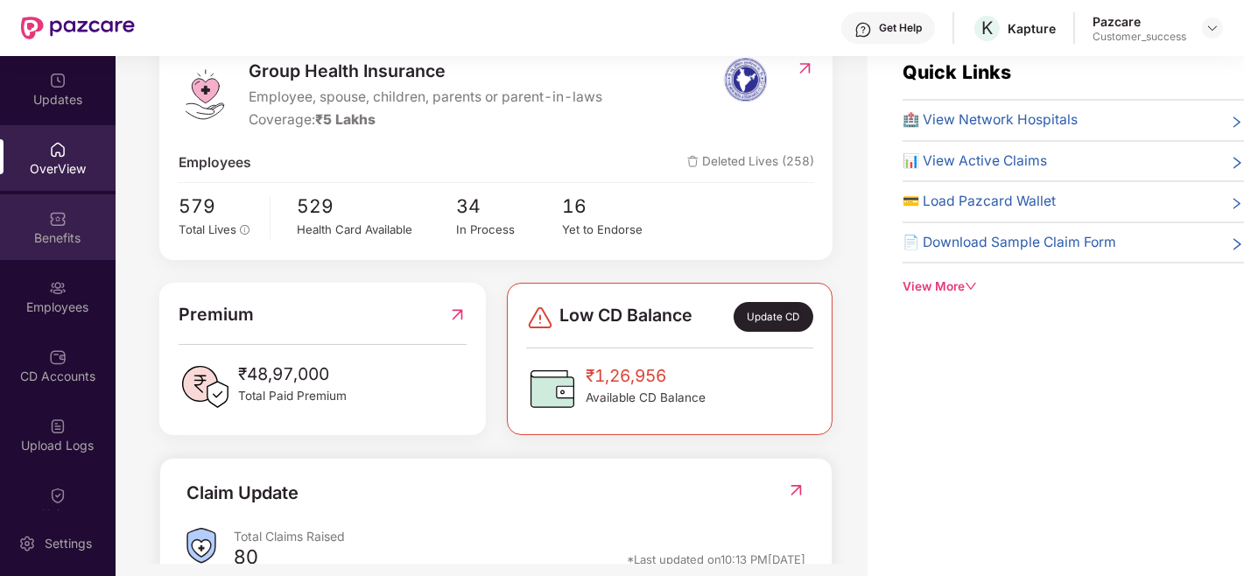
click at [88, 219] on div "Benefits" at bounding box center [58, 227] width 116 height 66
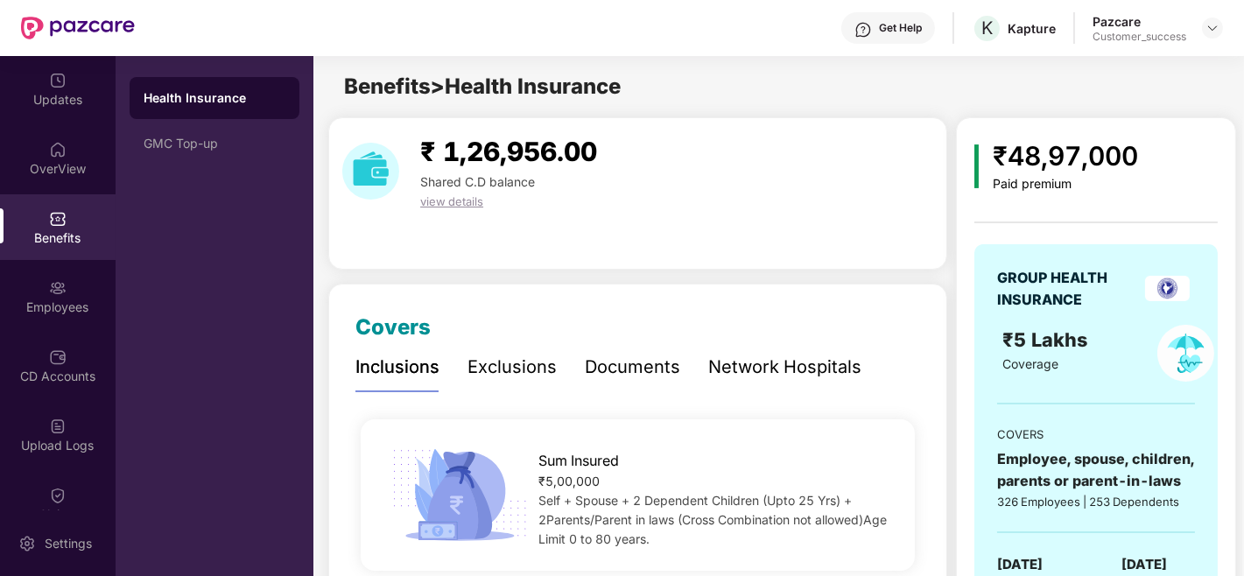
scroll to position [184, 0]
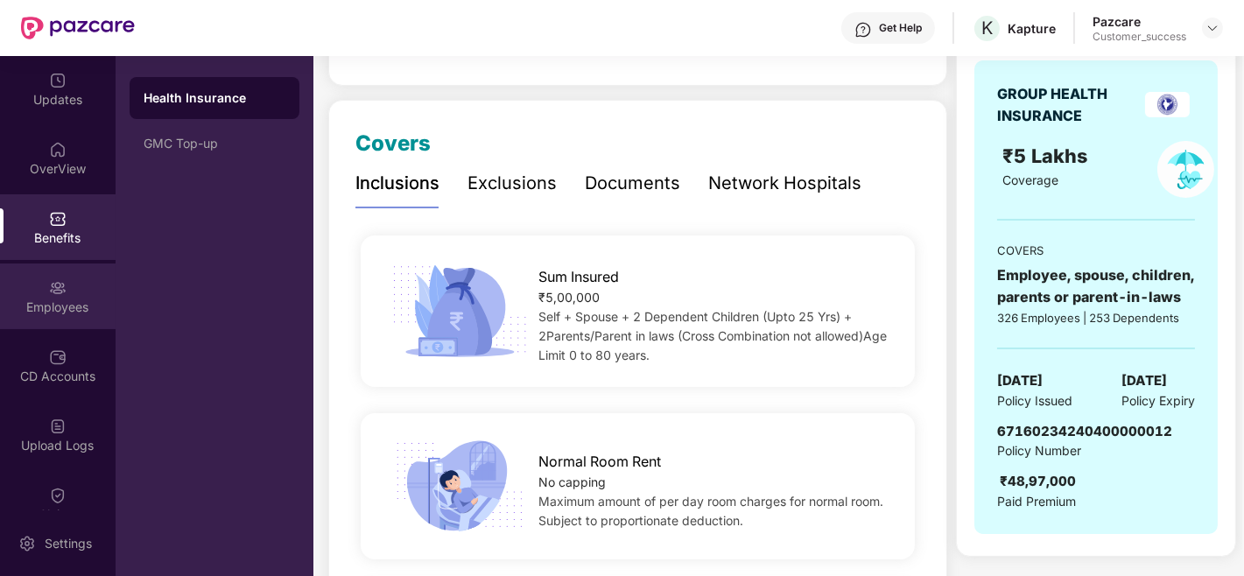
click at [58, 299] on div "Employees" at bounding box center [58, 308] width 116 height 18
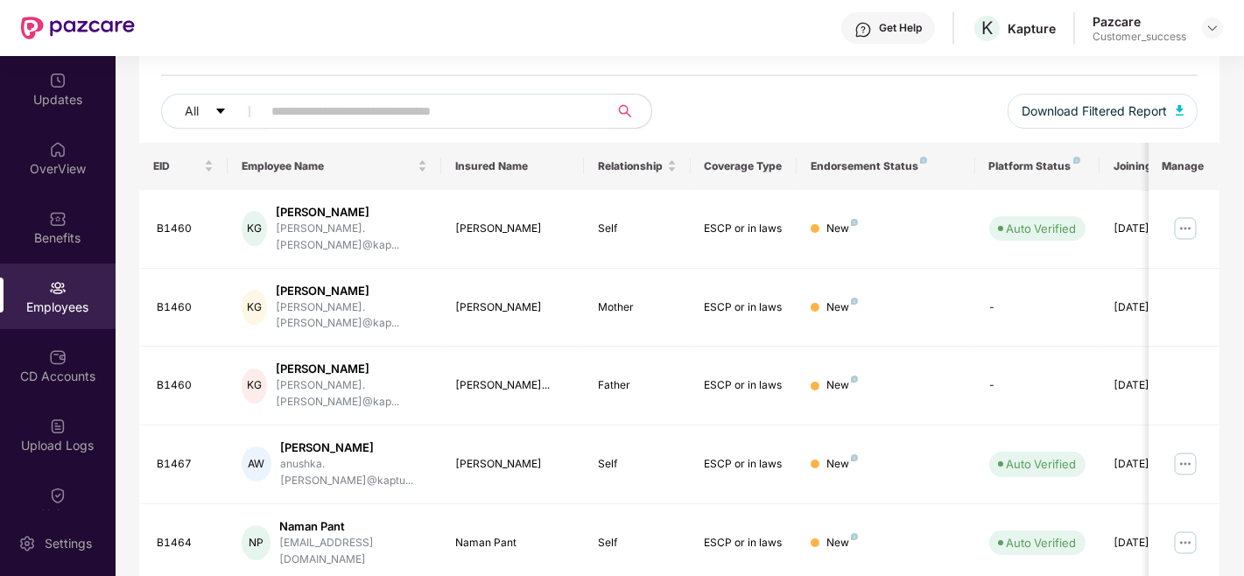
click at [432, 117] on input "text" at bounding box center [428, 111] width 314 height 26
paste input "**********"
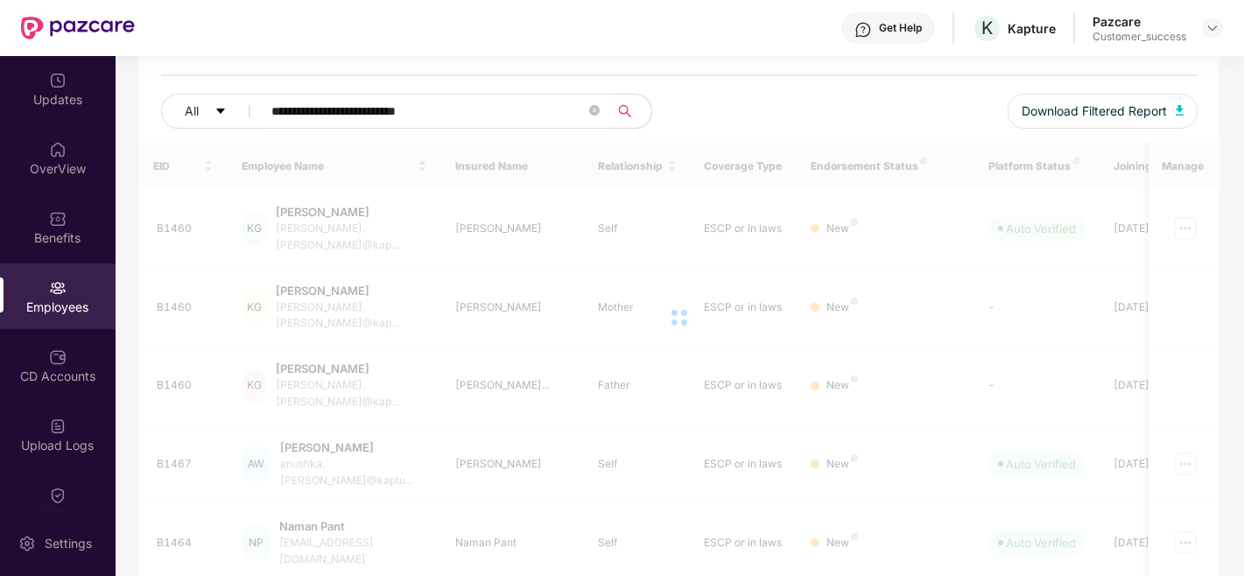
scroll to position [56, 0]
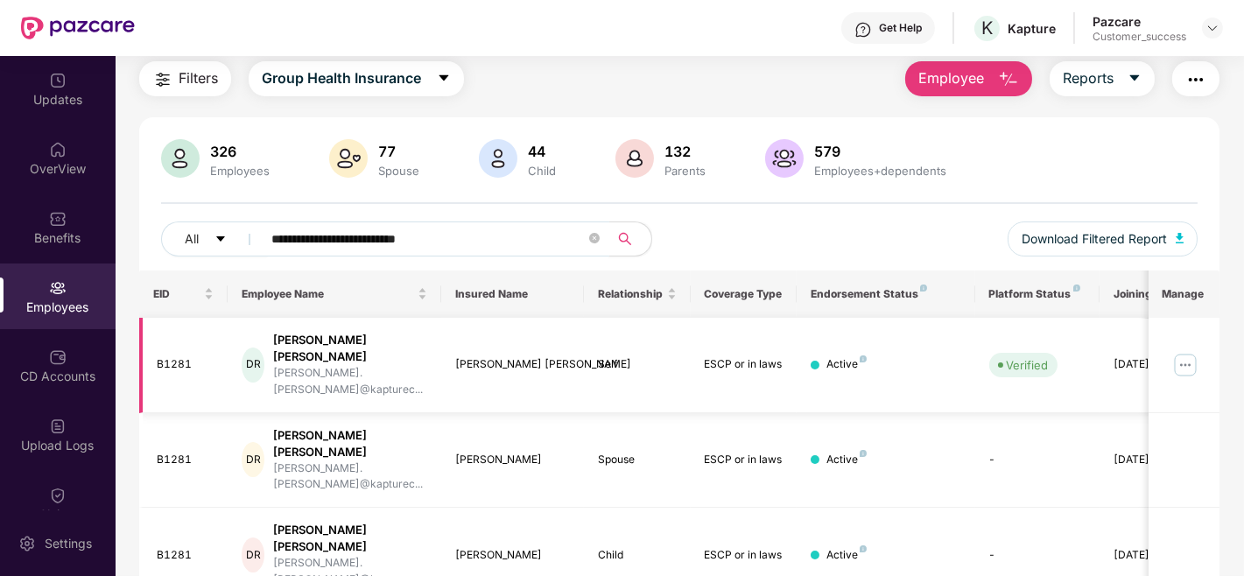
type input "**********"
click at [1184, 351] on img at bounding box center [1186, 365] width 28 height 28
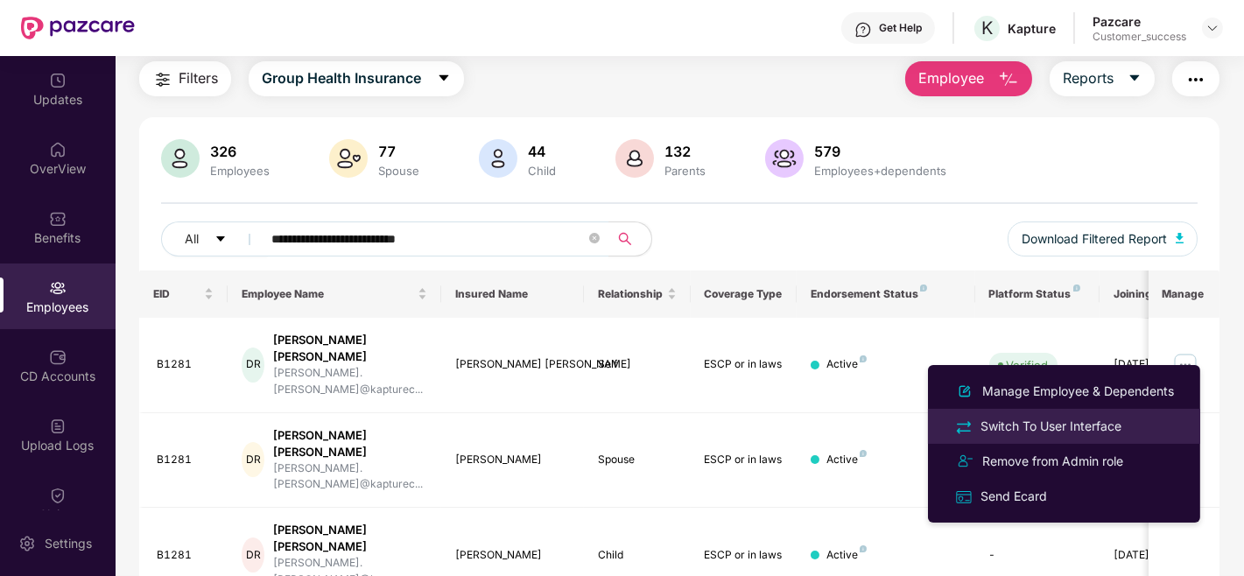
click at [1032, 426] on div "Switch To User Interface" at bounding box center [1051, 426] width 148 height 19
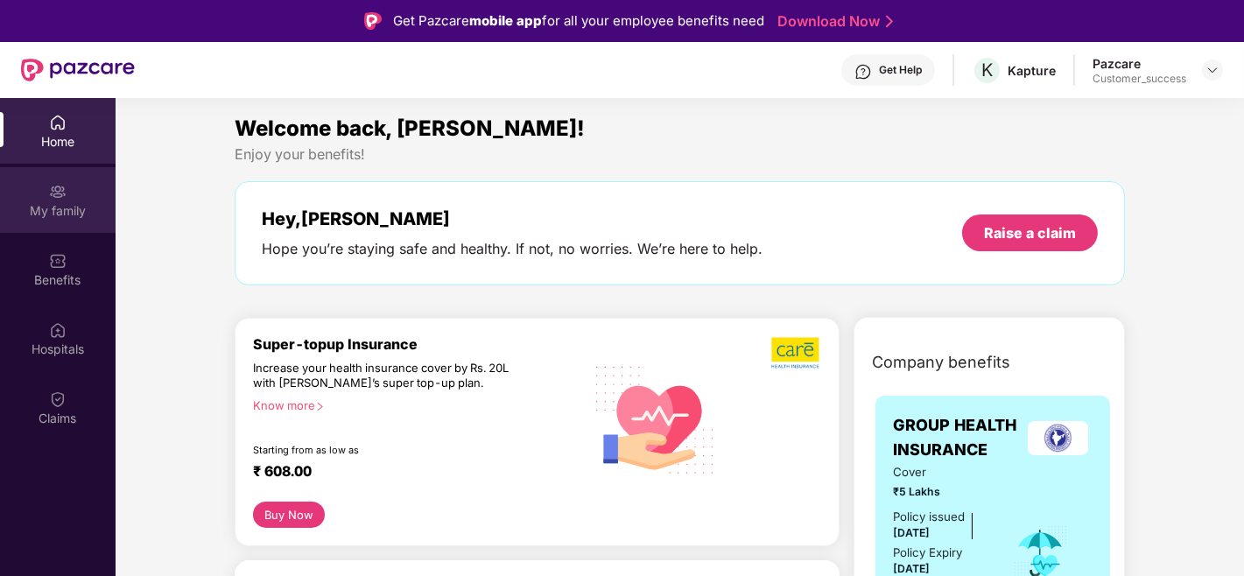
click at [58, 200] on div "My family" at bounding box center [58, 200] width 116 height 66
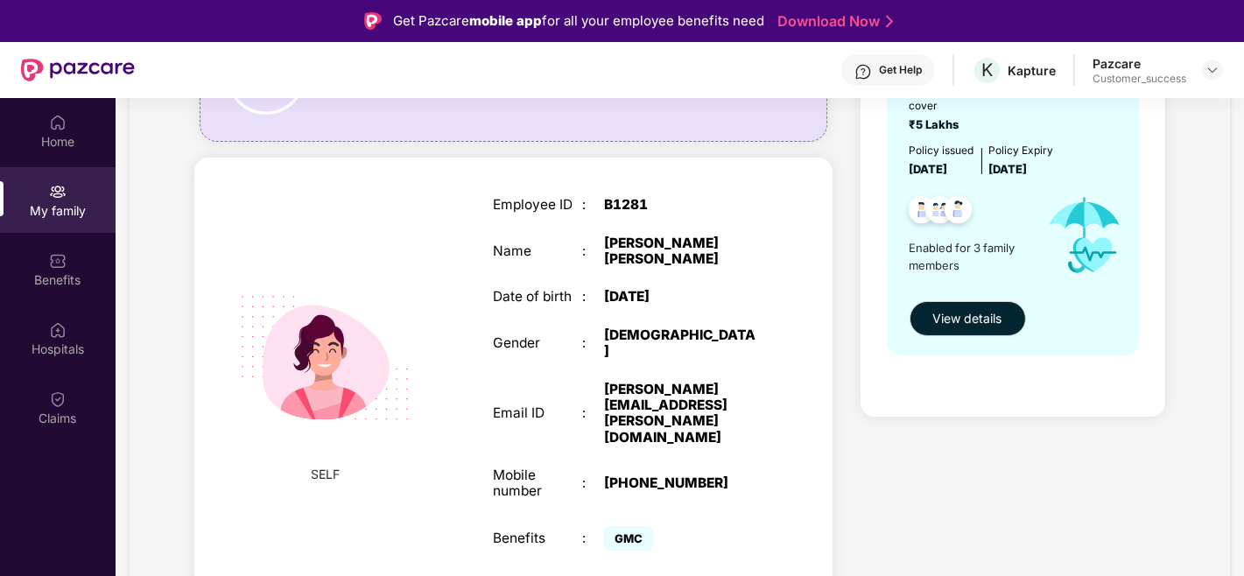
scroll to position [0, 0]
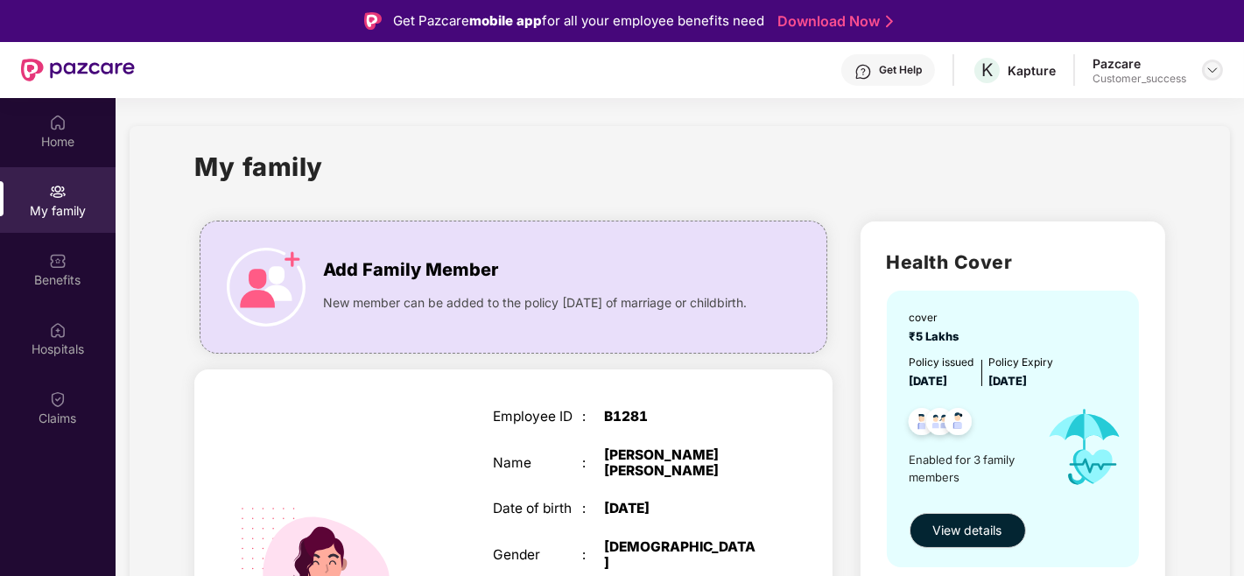
click at [1215, 80] on div at bounding box center [1212, 70] width 21 height 21
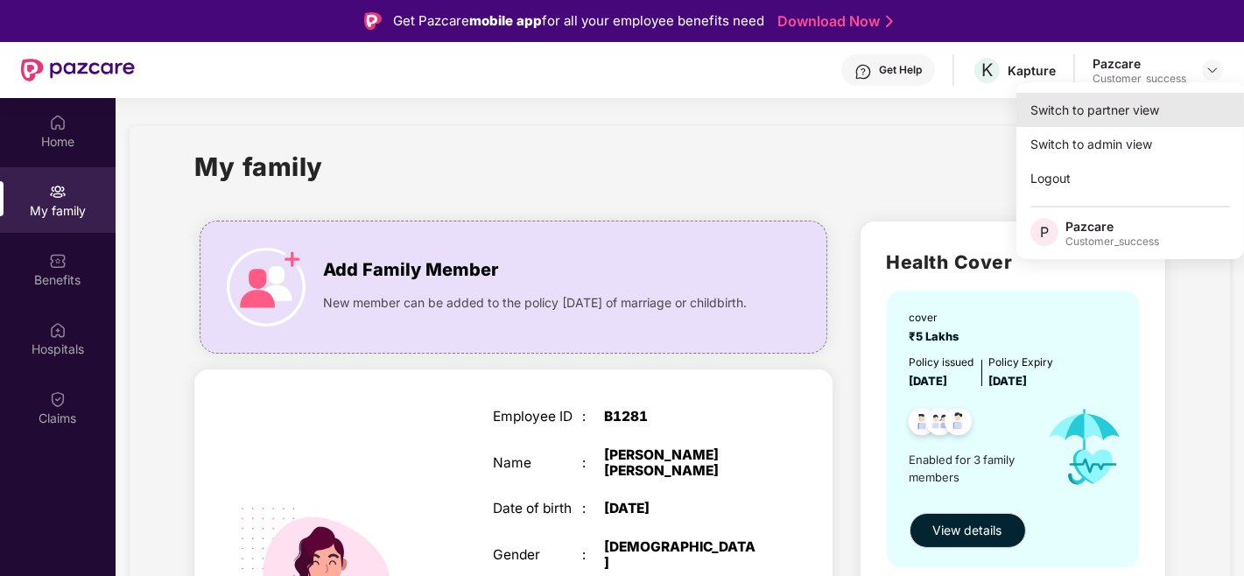
click at [1142, 125] on div "Switch to partner view" at bounding box center [1131, 110] width 228 height 34
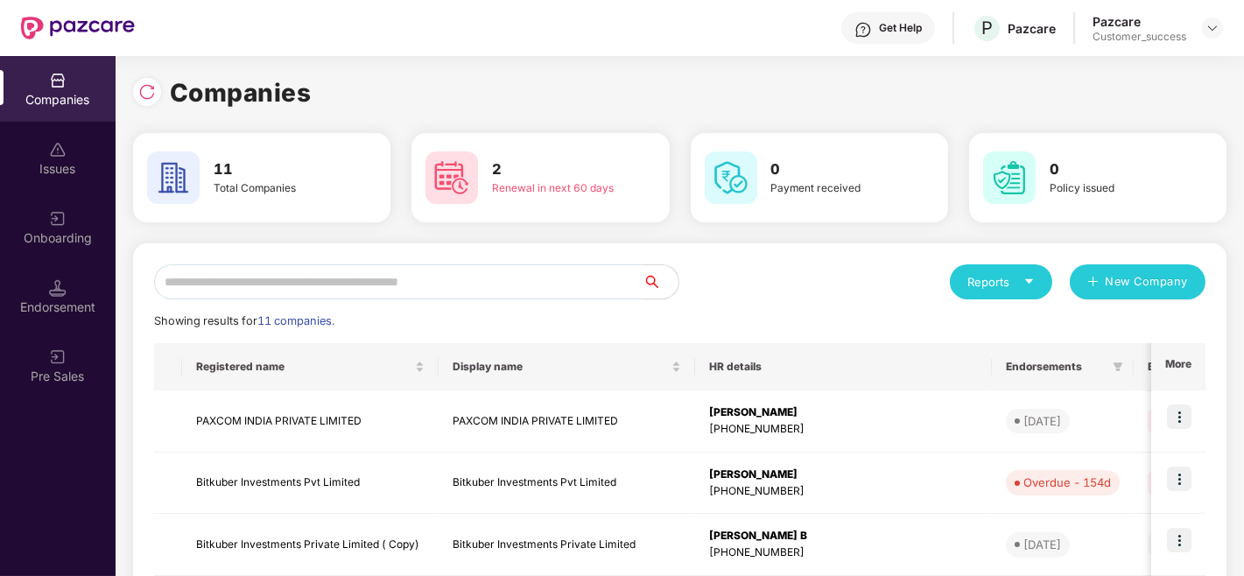
click at [537, 283] on input "text" at bounding box center [399, 281] width 490 height 35
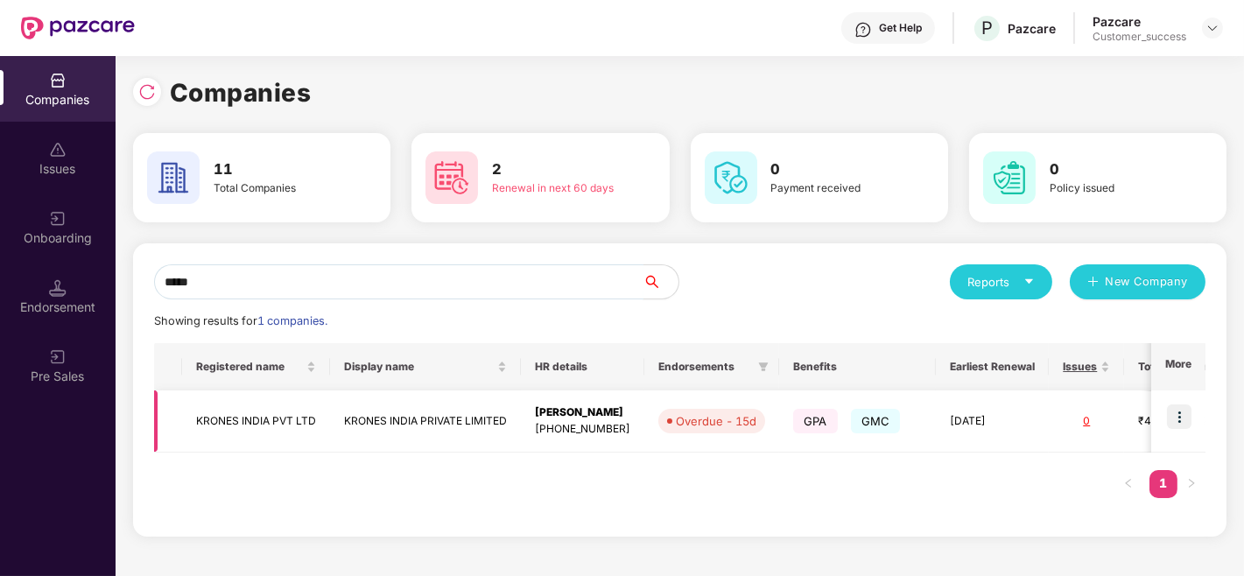
type input "*****"
click at [1182, 422] on img at bounding box center [1179, 417] width 25 height 25
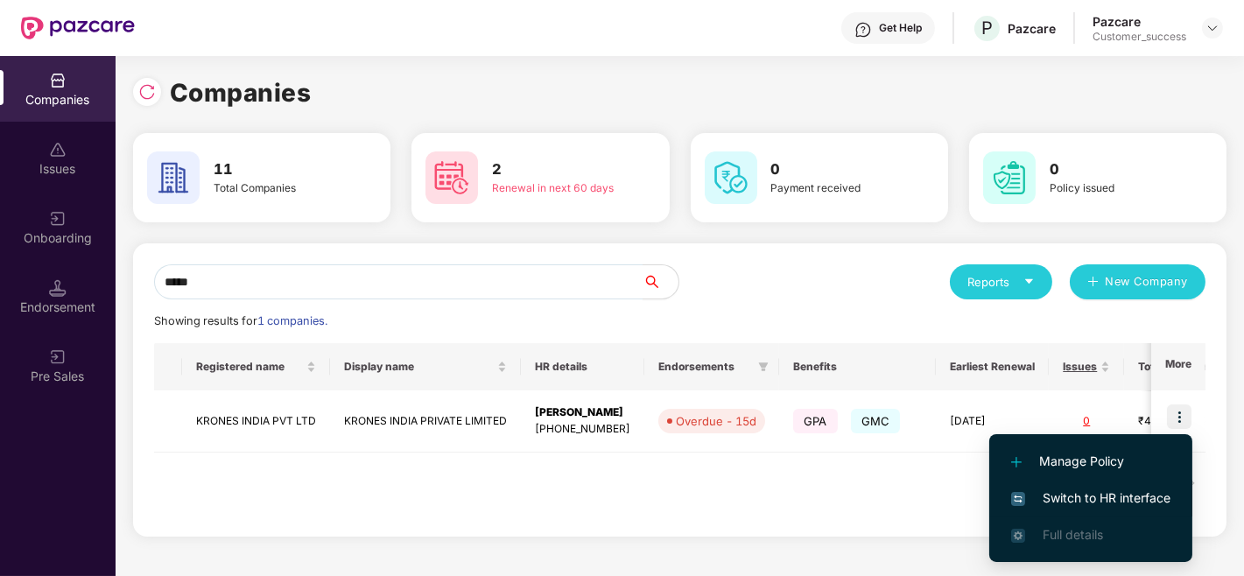
click at [1025, 496] on img at bounding box center [1018, 499] width 14 height 14
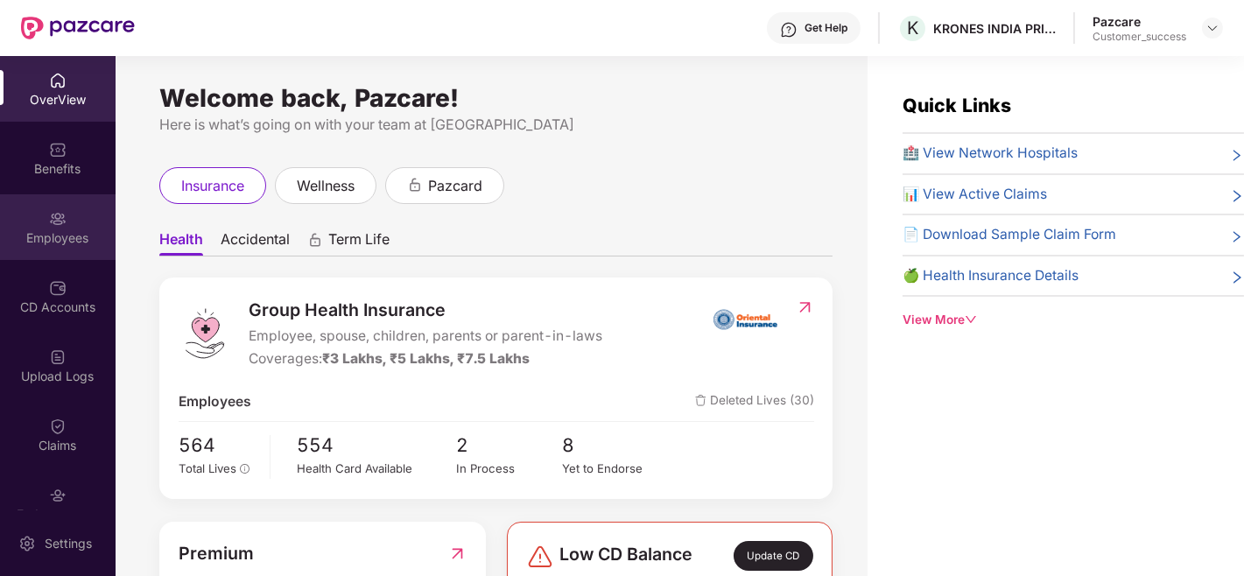
click at [73, 225] on div "Employees" at bounding box center [58, 227] width 116 height 66
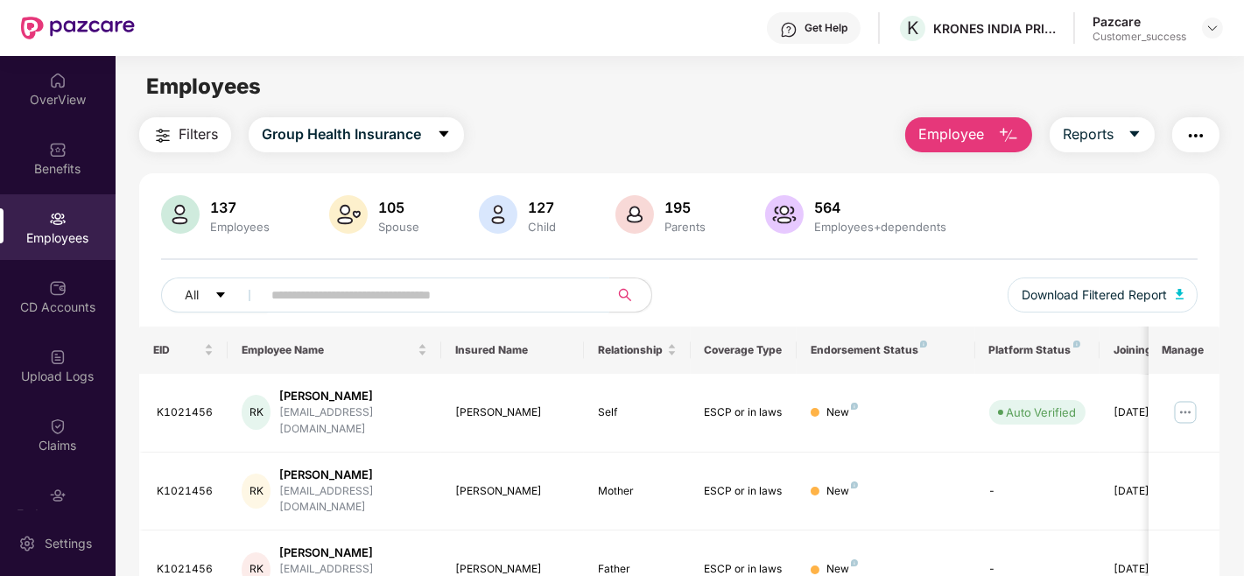
click at [348, 304] on input "text" at bounding box center [428, 295] width 314 height 26
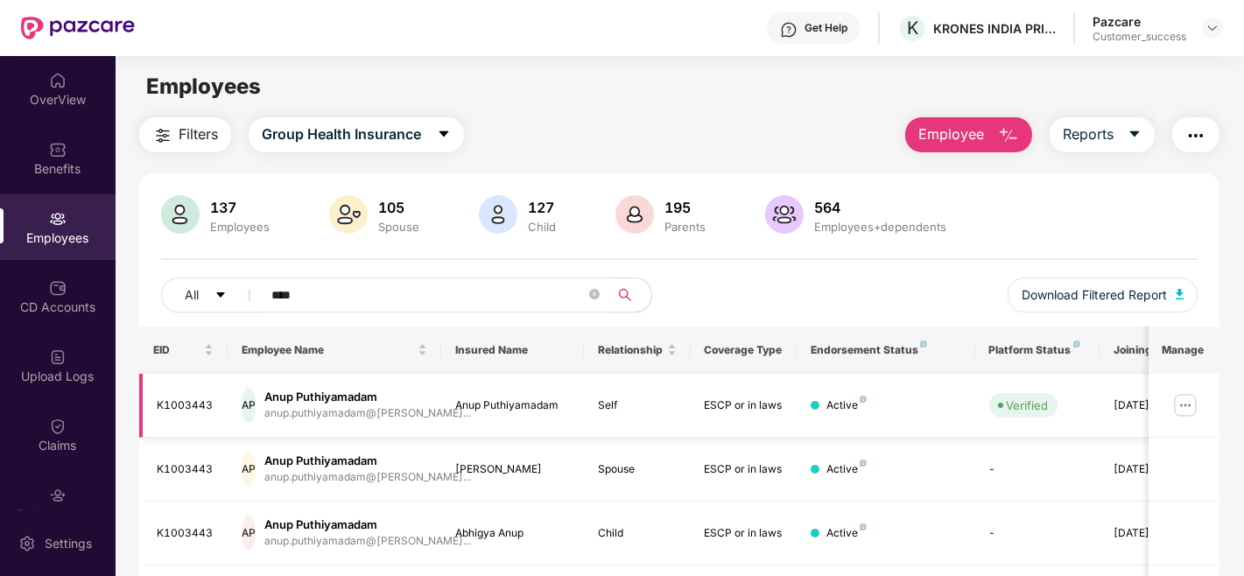
scroll to position [116, 0]
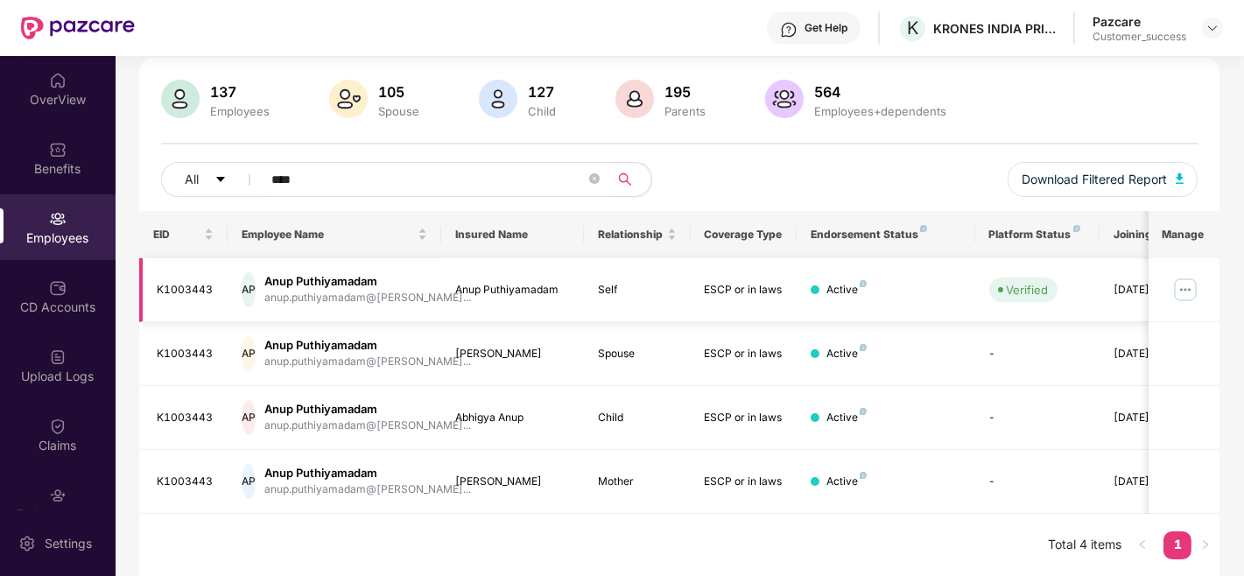
type input "****"
click at [1187, 286] on img at bounding box center [1186, 290] width 28 height 28
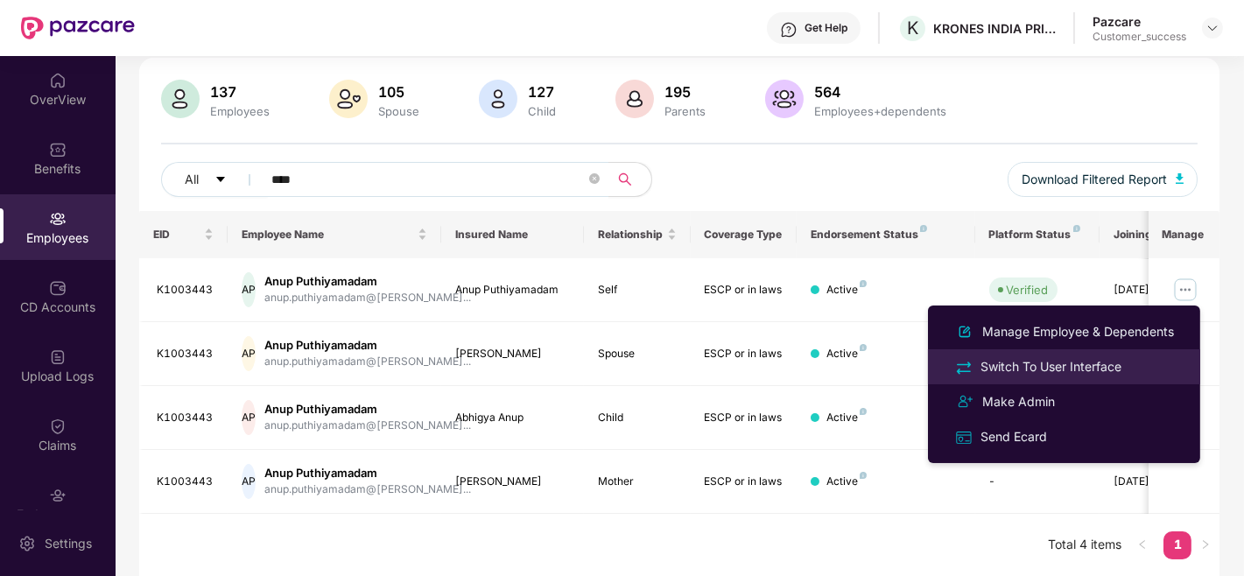
click at [1098, 364] on div "Switch To User Interface" at bounding box center [1051, 366] width 148 height 19
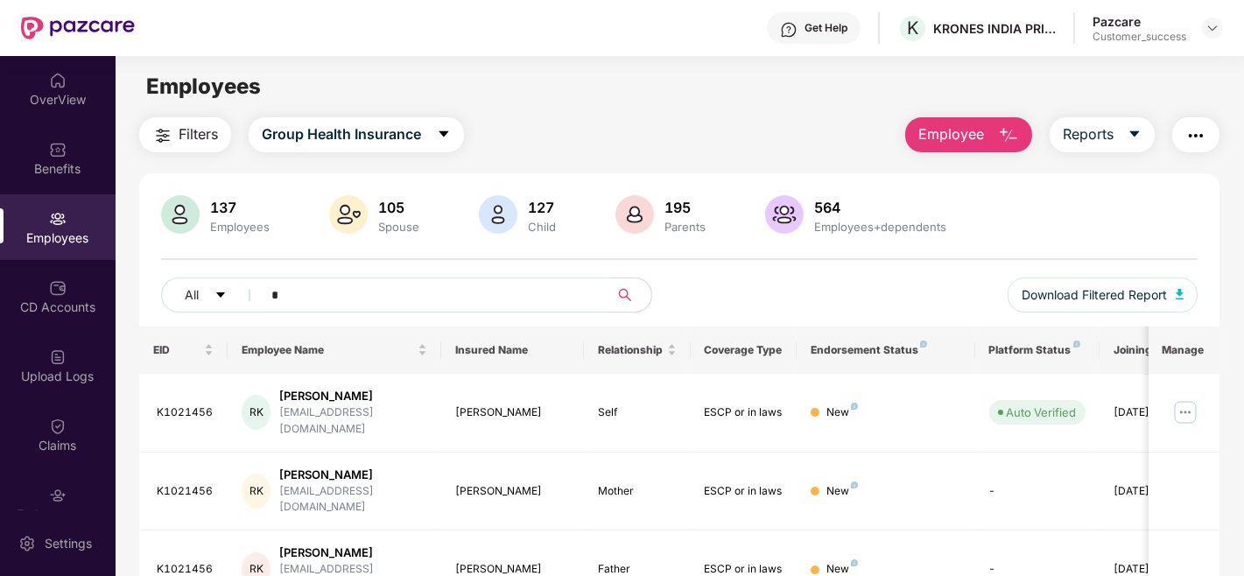
click at [364, 283] on input "*" at bounding box center [428, 295] width 314 height 26
type input "****"
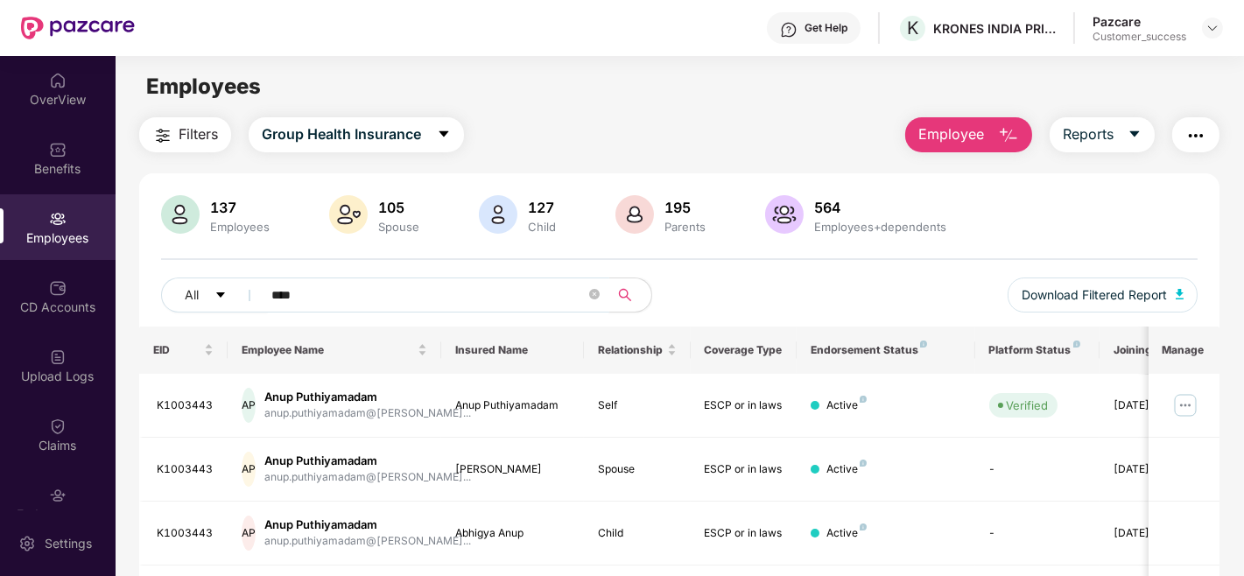
scroll to position [116, 0]
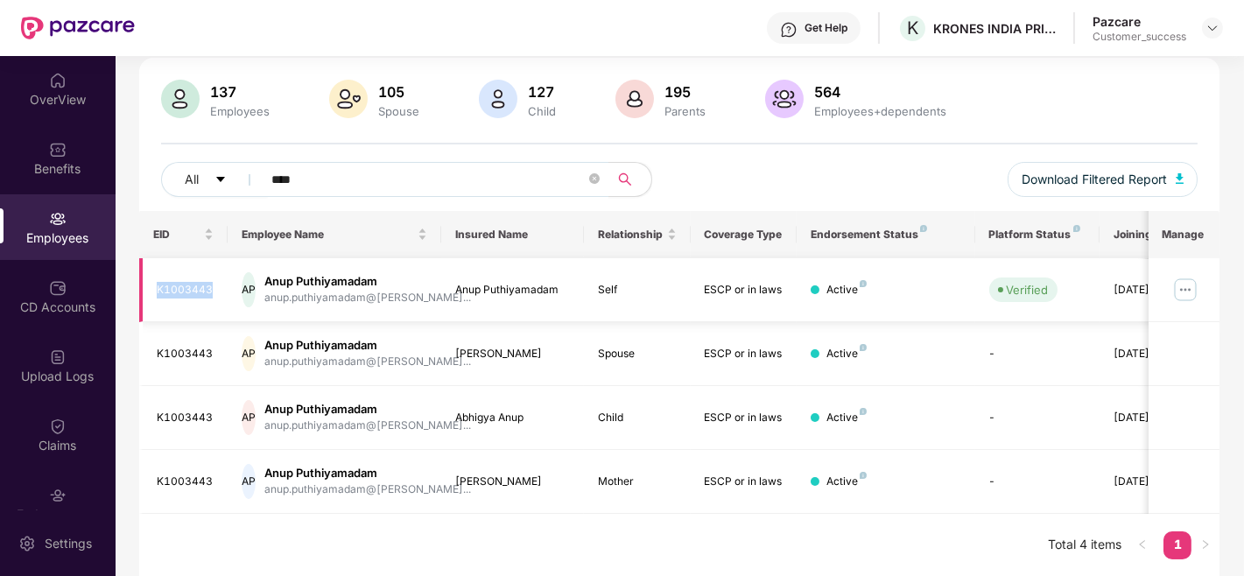
drag, startPoint x: 217, startPoint y: 290, endPoint x: 151, endPoint y: 284, distance: 66.0
click at [151, 284] on td "K1003443" at bounding box center [183, 290] width 89 height 64
copy div "K1003443"
click at [759, 173] on div "All **** Download Filtered Report" at bounding box center [679, 186] width 1037 height 49
